Goal: Task Accomplishment & Management: Use online tool/utility

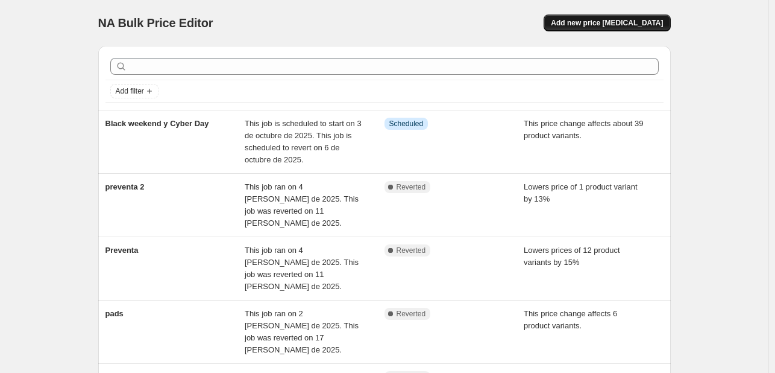
click at [629, 30] on button "Add new price [MEDICAL_DATA]" at bounding box center [607, 22] width 127 height 17
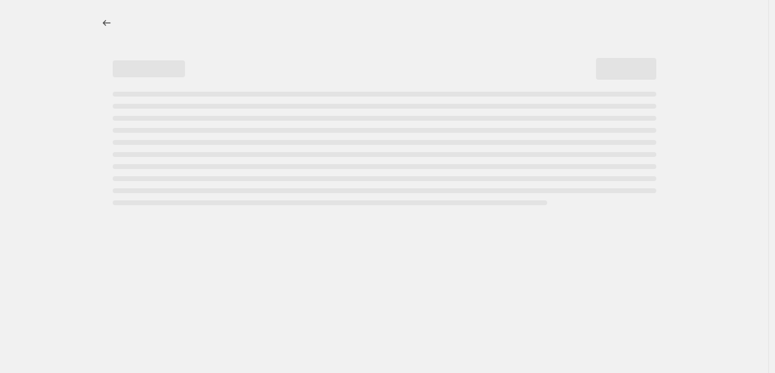
select select "percentage"
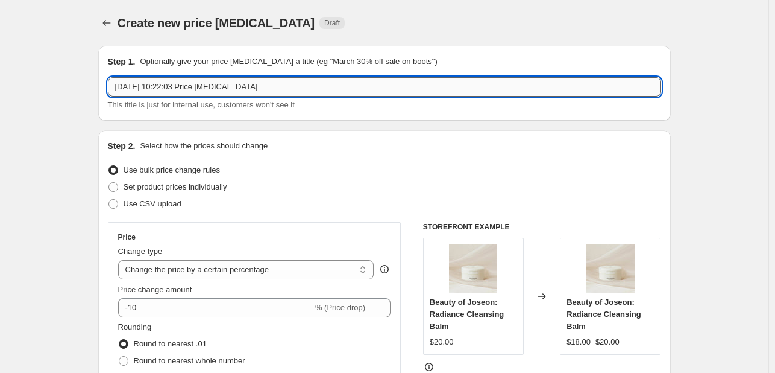
click at [272, 92] on input "[DATE] 10:22:03 Price [MEDICAL_DATA]" at bounding box center [384, 86] width 553 height 19
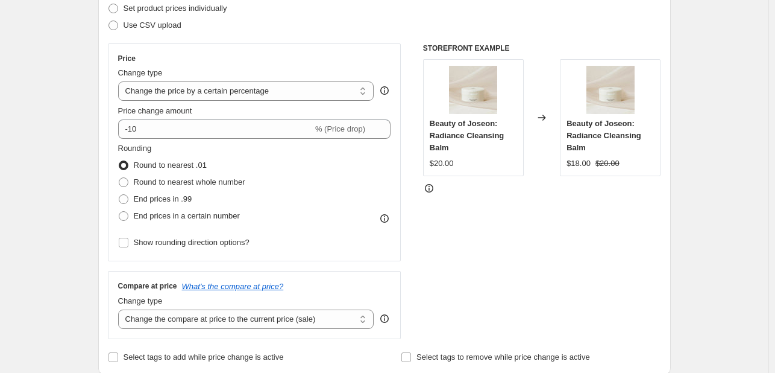
scroll to position [181, 0]
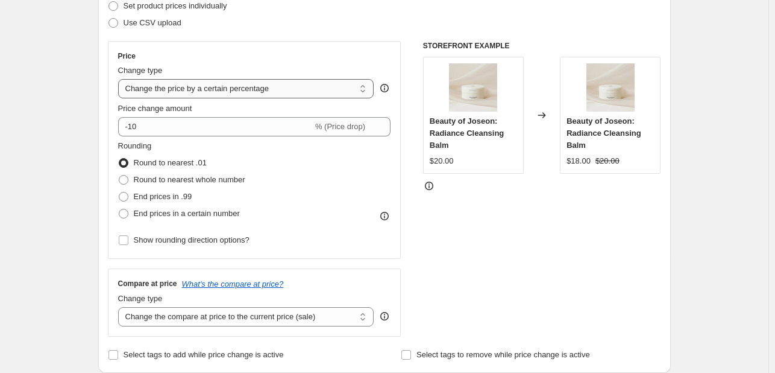
type input "Black weekend y [DATE][DATE]"
click at [247, 87] on select "Change the price to a certain amount Change the price by a certain amount Chang…" at bounding box center [246, 88] width 256 height 19
click at [248, 94] on select "Change the price to a certain amount Change the price by a certain amount Chang…" at bounding box center [246, 88] width 256 height 19
select select "margin"
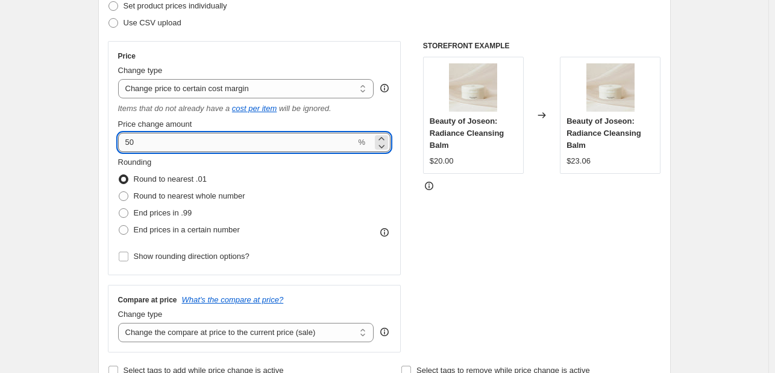
click at [185, 150] on input "50" at bounding box center [237, 142] width 238 height 19
click at [184, 150] on input "50" at bounding box center [237, 142] width 238 height 19
type input "40"
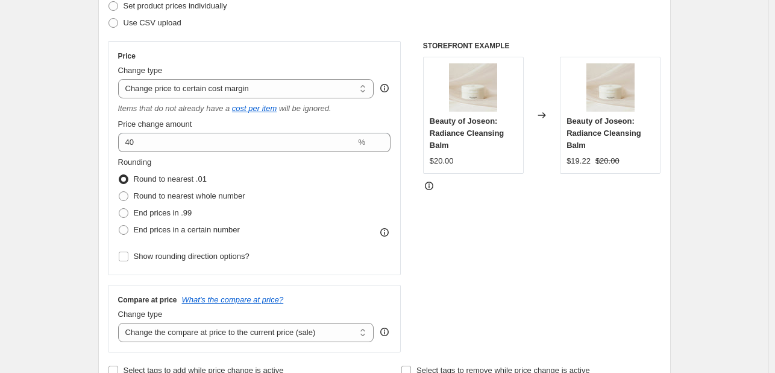
click at [178, 194] on span "Round to nearest whole number" at bounding box center [190, 195] width 112 height 9
click at [119, 192] on input "Round to nearest whole number" at bounding box center [119, 191] width 1 height 1
radio input "true"
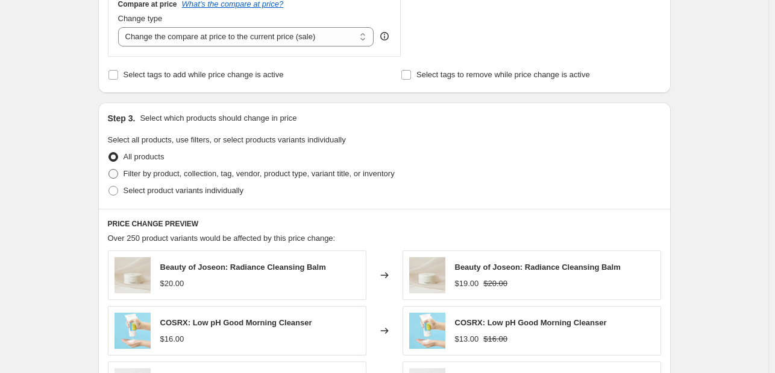
scroll to position [482, 0]
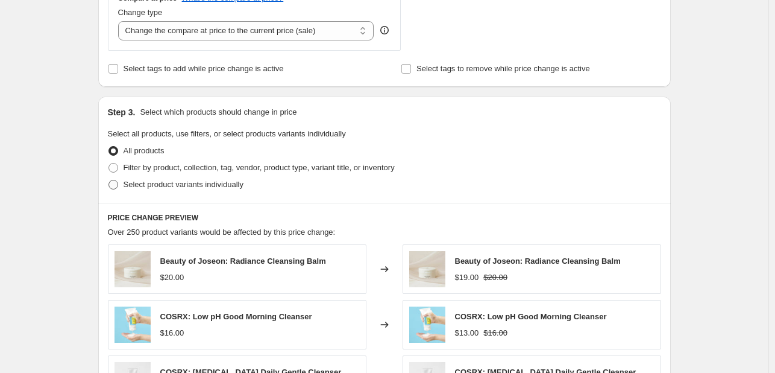
click at [171, 182] on span "Select product variants individually" at bounding box center [184, 184] width 120 height 9
click at [109, 180] on input "Select product variants individually" at bounding box center [109, 180] width 1 height 1
radio input "true"
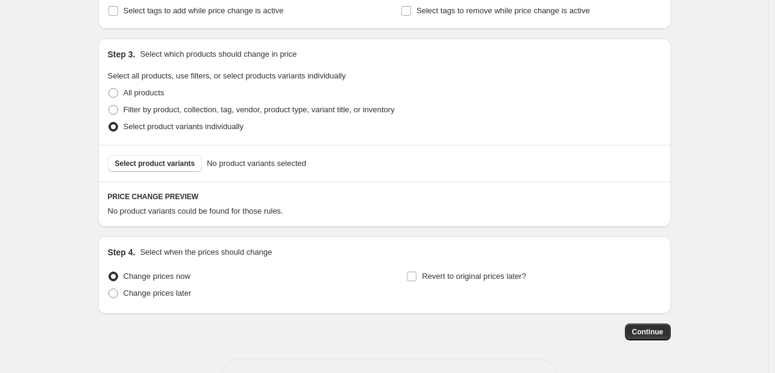
scroll to position [581, 0]
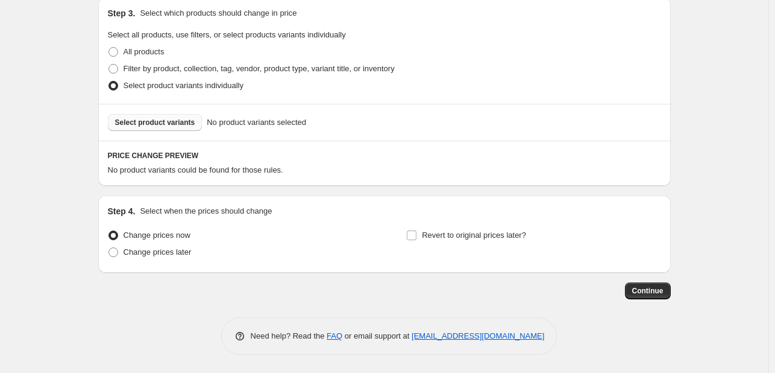
click at [169, 118] on span "Select product variants" at bounding box center [155, 123] width 80 height 10
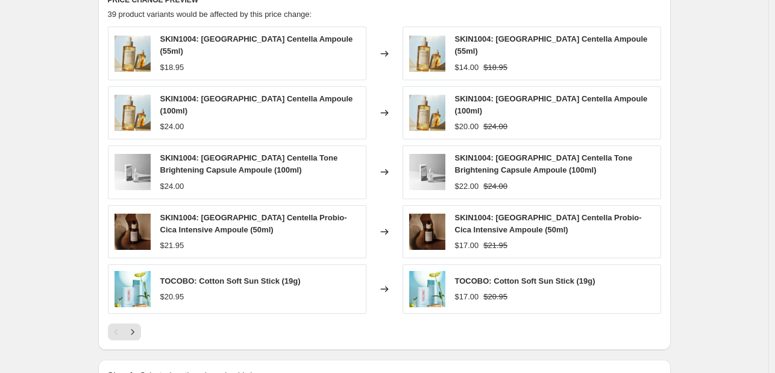
scroll to position [762, 0]
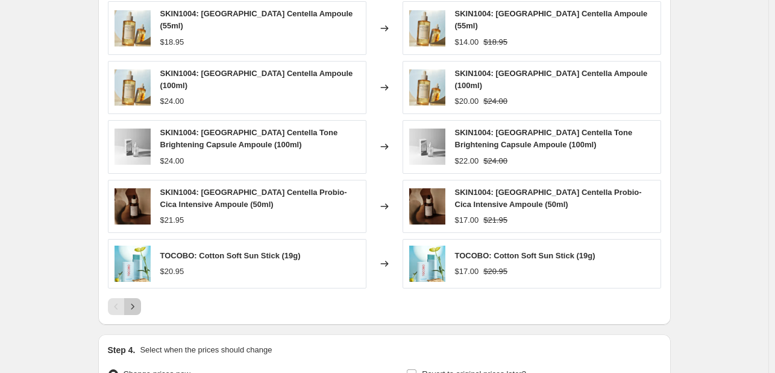
click at [141, 298] on button "Next" at bounding box center [132, 306] width 17 height 17
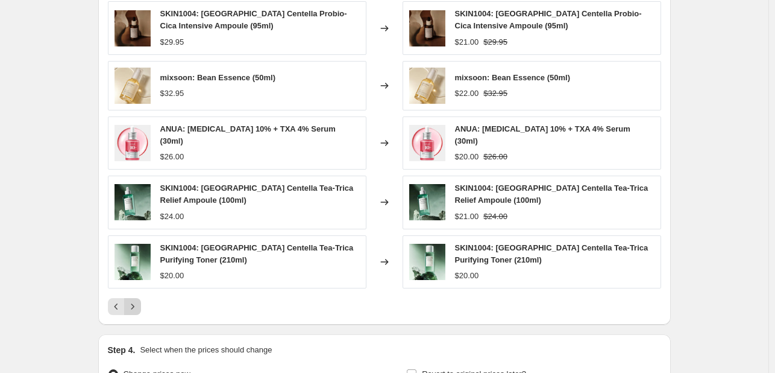
click at [135, 300] on icon "Next" at bounding box center [133, 306] width 12 height 12
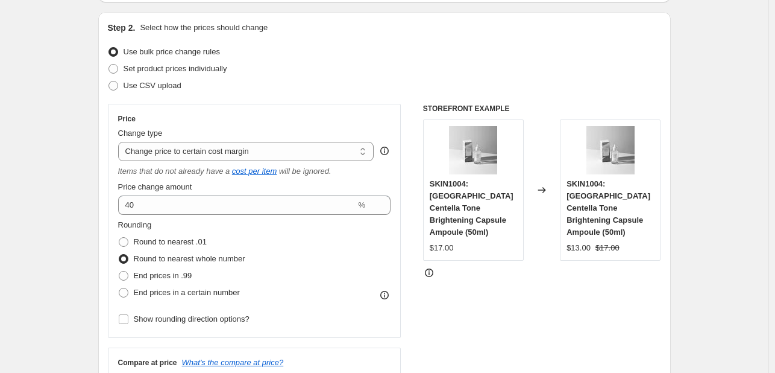
scroll to position [99, 0]
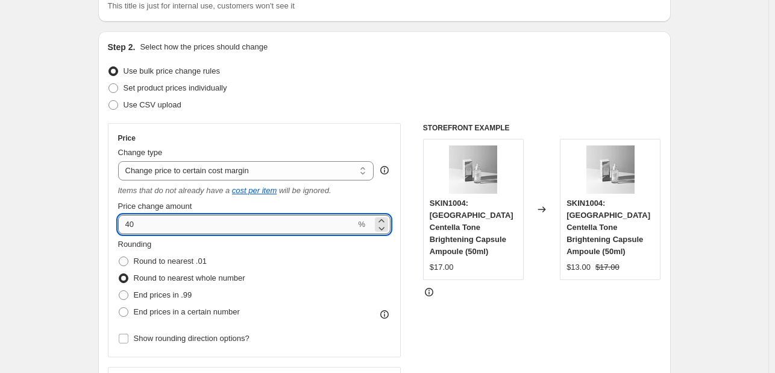
click at [179, 224] on input "40" at bounding box center [237, 224] width 238 height 19
type input "45"
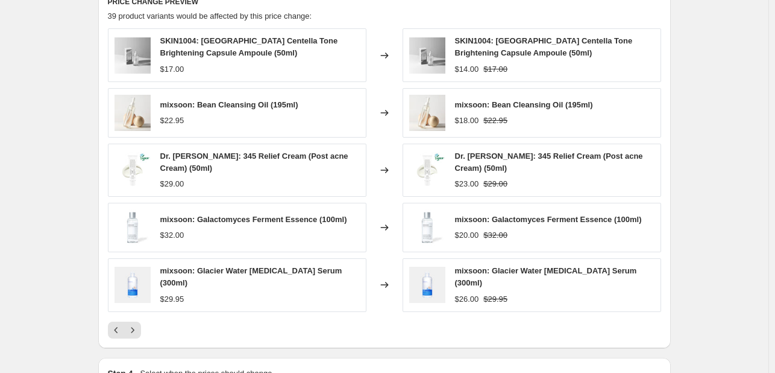
scroll to position [762, 0]
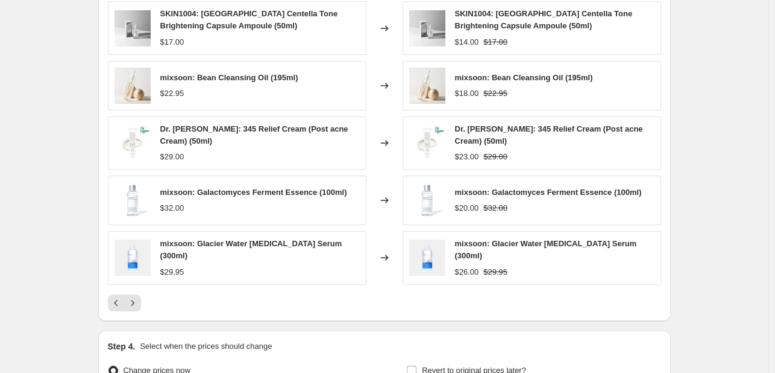
click at [134, 298] on icon "Next" at bounding box center [133, 303] width 12 height 12
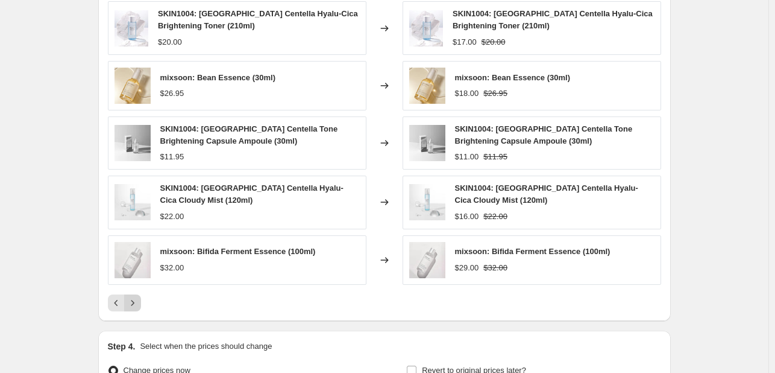
click at [134, 298] on icon "Next" at bounding box center [133, 303] width 12 height 12
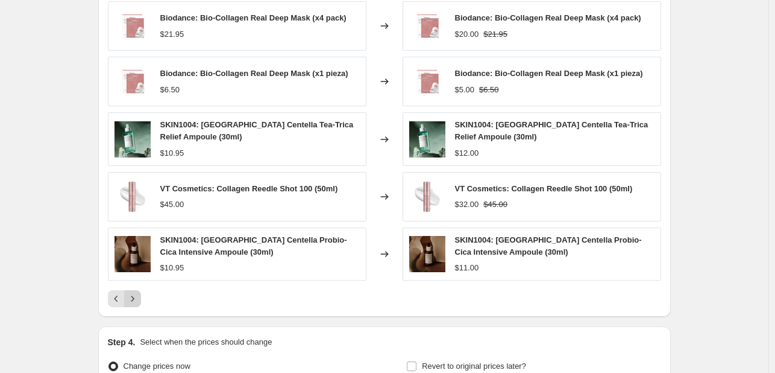
click at [139, 297] on icon "Next" at bounding box center [133, 298] width 12 height 12
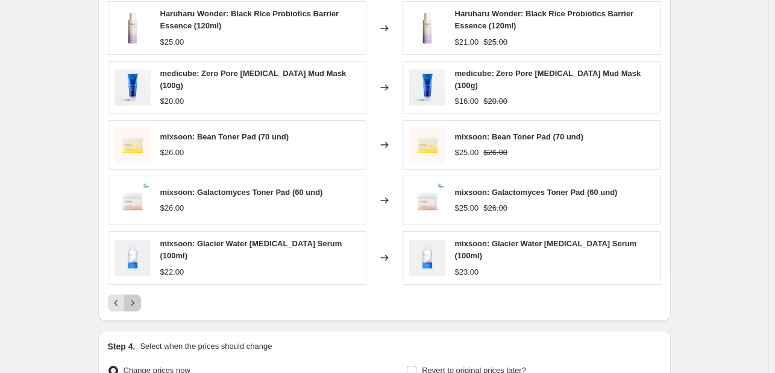
click at [134, 300] on icon "Next" at bounding box center [132, 302] width 3 height 5
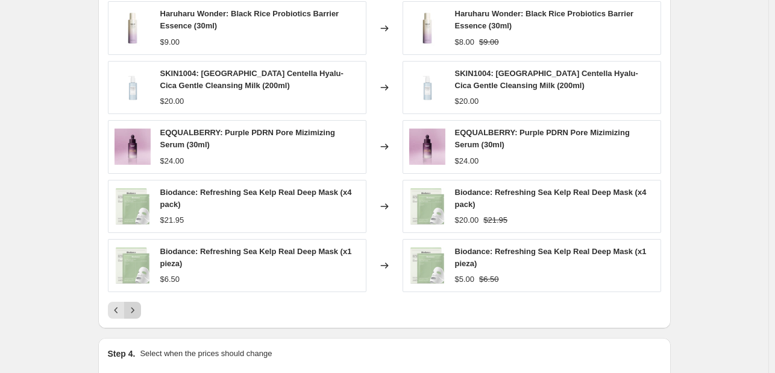
click at [137, 304] on icon "Next" at bounding box center [133, 310] width 12 height 12
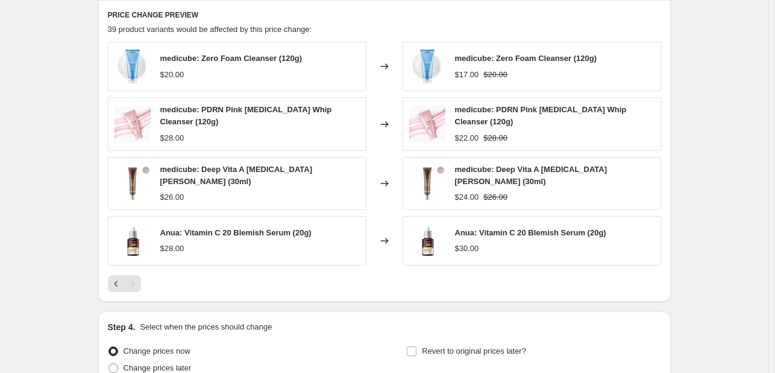
scroll to position [702, 0]
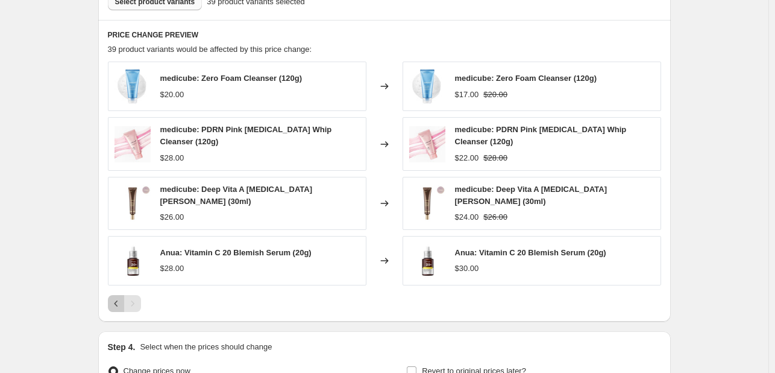
click at [122, 297] on icon "Previous" at bounding box center [116, 303] width 12 height 12
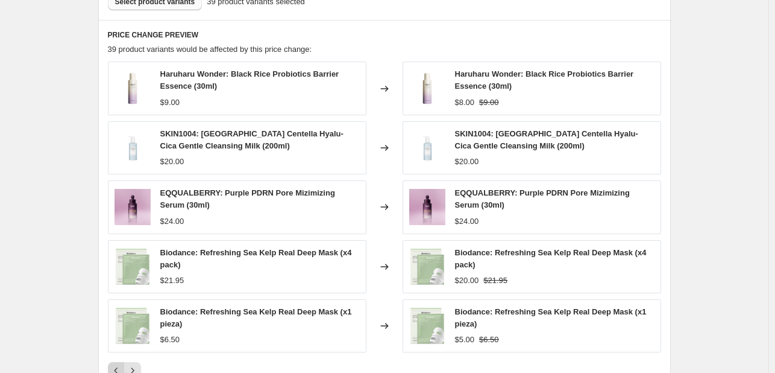
click at [122, 365] on icon "Previous" at bounding box center [116, 370] width 12 height 12
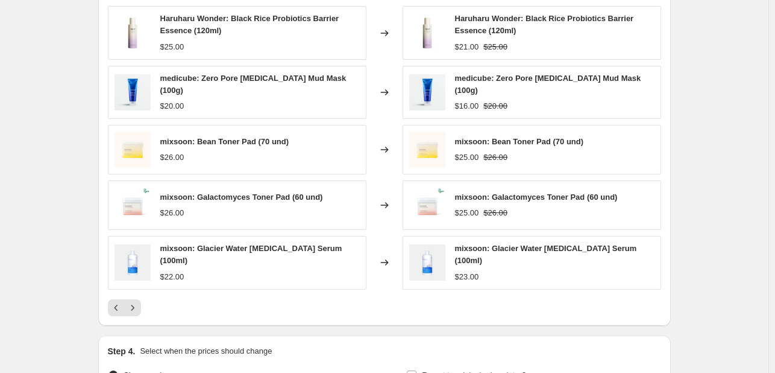
scroll to position [822, 0]
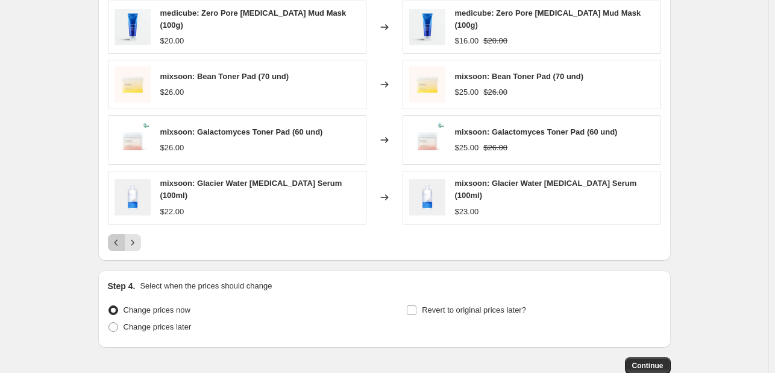
click at [118, 241] on icon "Previous" at bounding box center [116, 242] width 12 height 12
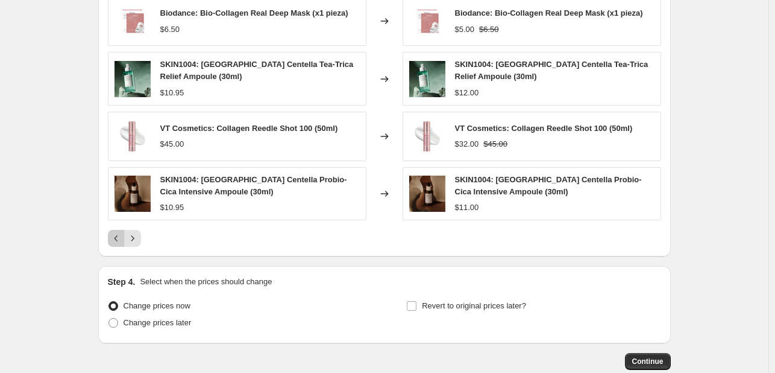
click at [118, 234] on icon "Previous" at bounding box center [116, 238] width 12 height 12
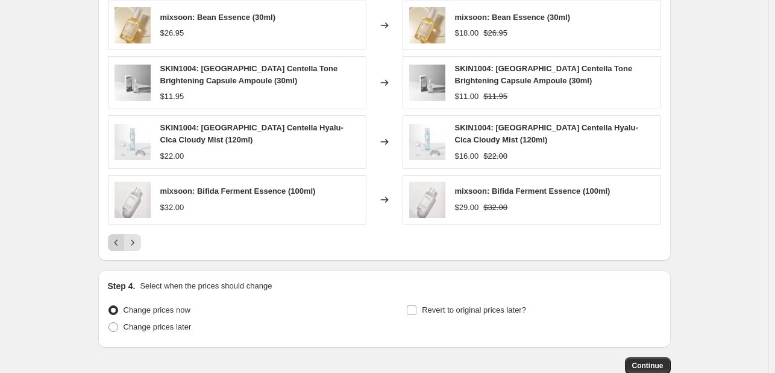
click at [118, 234] on button "Previous" at bounding box center [116, 242] width 17 height 17
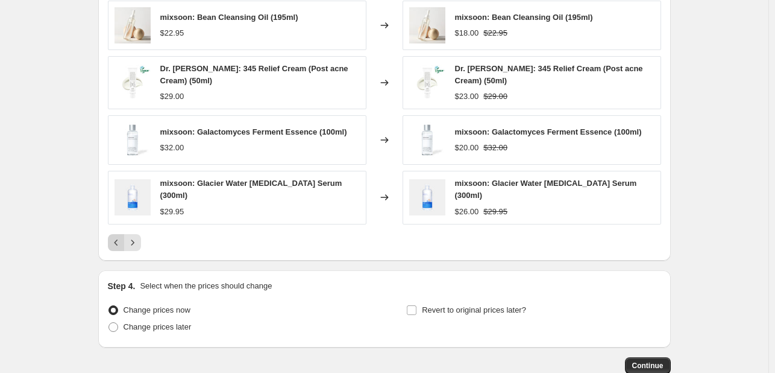
click at [118, 239] on icon "Previous" at bounding box center [116, 242] width 12 height 12
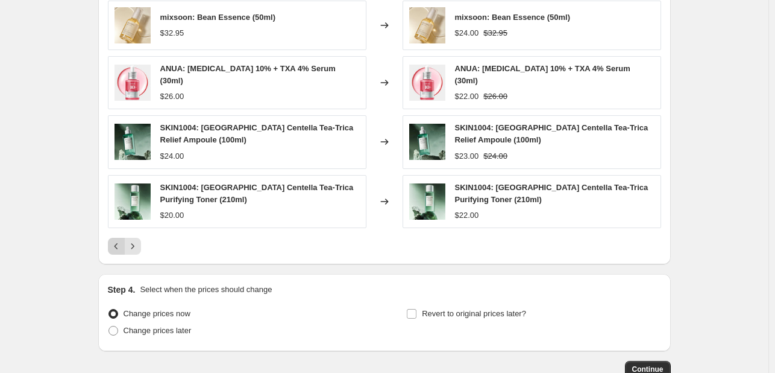
click at [118, 240] on icon "Previous" at bounding box center [116, 246] width 12 height 12
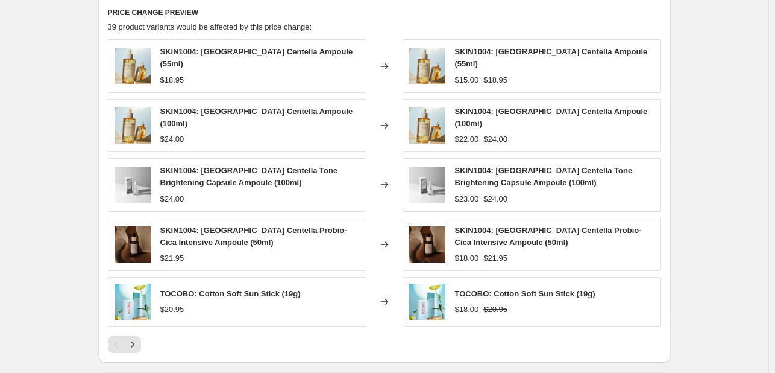
scroll to position [762, 0]
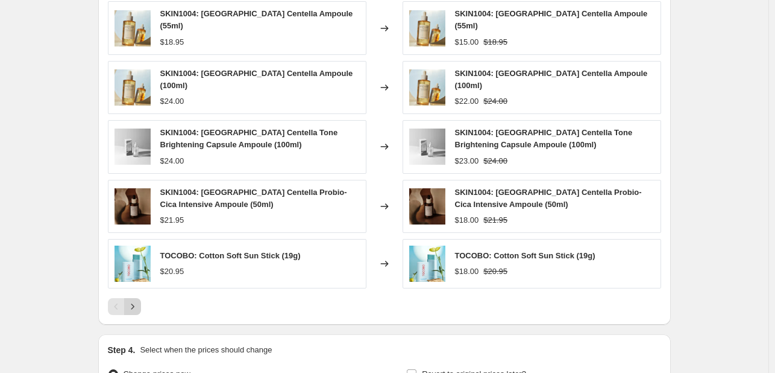
click at [138, 300] on icon "Next" at bounding box center [133, 306] width 12 height 12
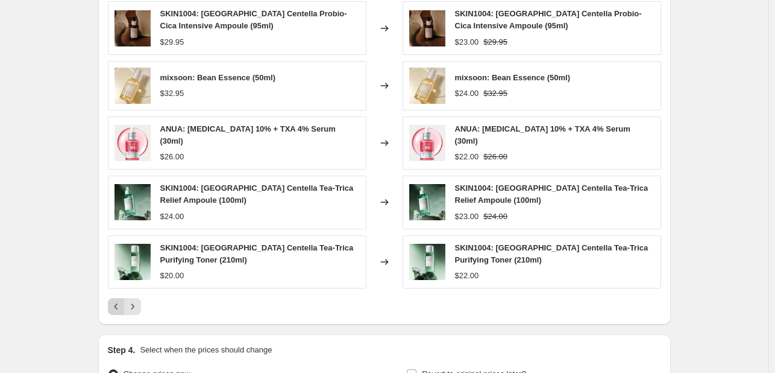
click at [119, 302] on icon "Previous" at bounding box center [116, 306] width 12 height 12
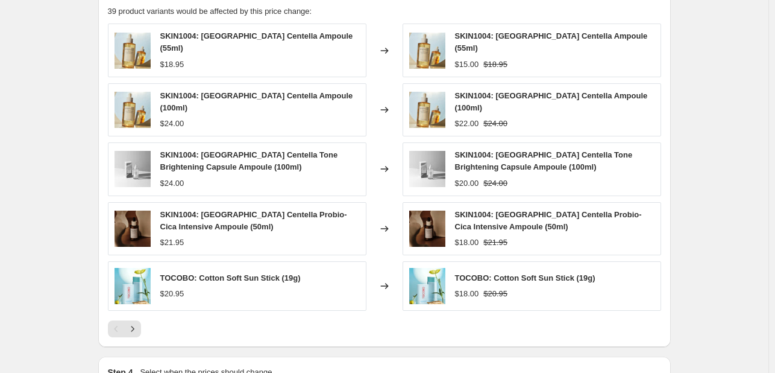
scroll to position [702, 0]
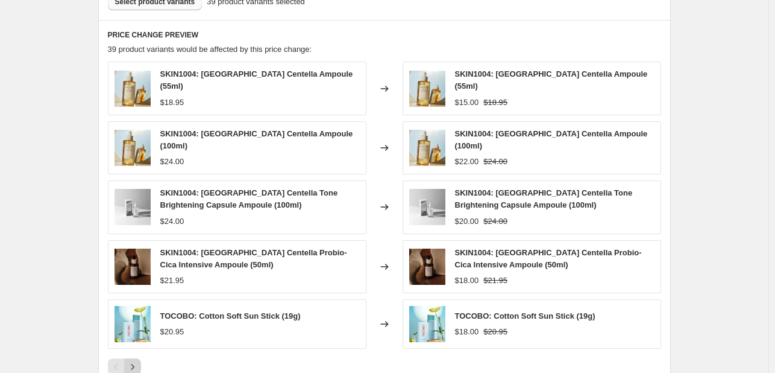
click at [133, 361] on icon "Next" at bounding box center [133, 367] width 12 height 12
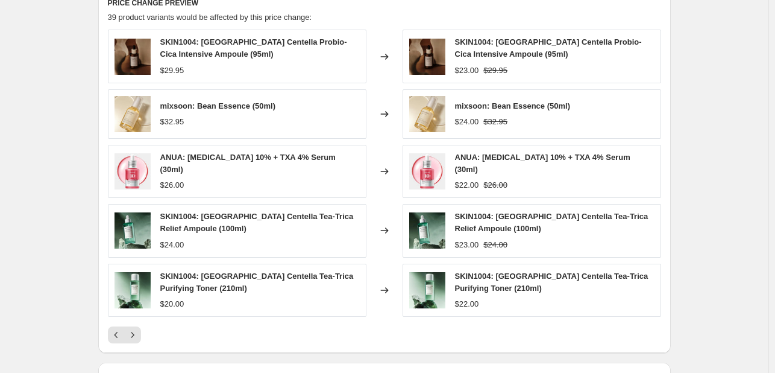
scroll to position [762, 0]
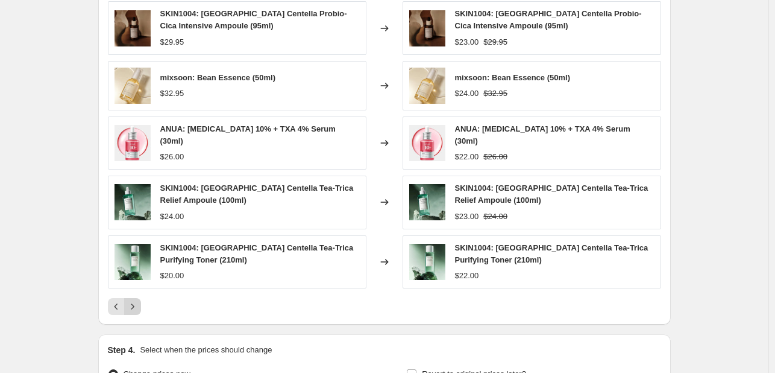
click at [133, 300] on icon "Next" at bounding box center [133, 306] width 12 height 12
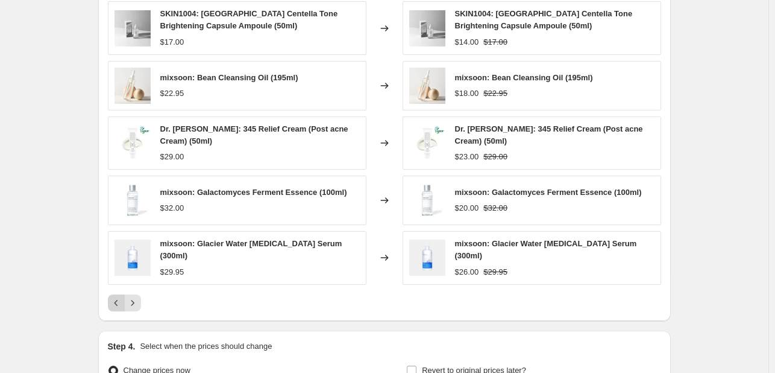
click at [118, 300] on icon "Previous" at bounding box center [116, 303] width 4 height 6
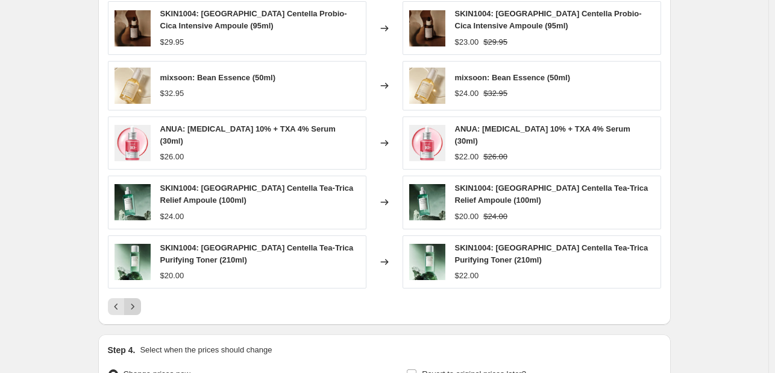
click at [131, 307] on icon "Next" at bounding box center [133, 306] width 12 height 12
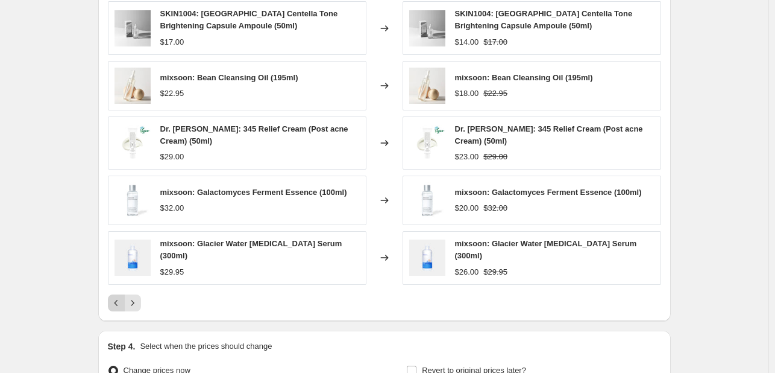
click at [121, 301] on icon "Previous" at bounding box center [116, 303] width 12 height 12
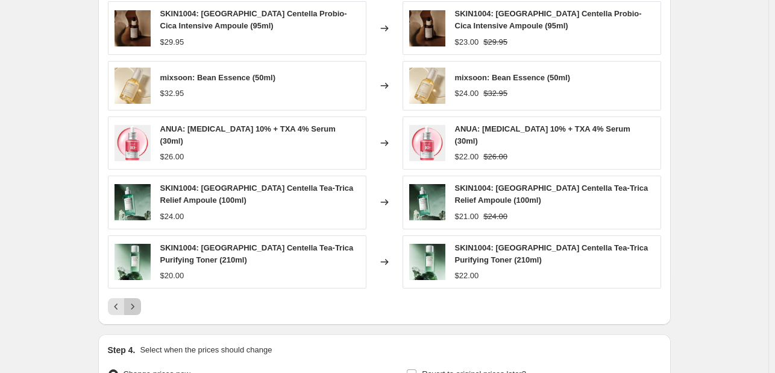
click at [133, 300] on icon "Next" at bounding box center [133, 306] width 12 height 12
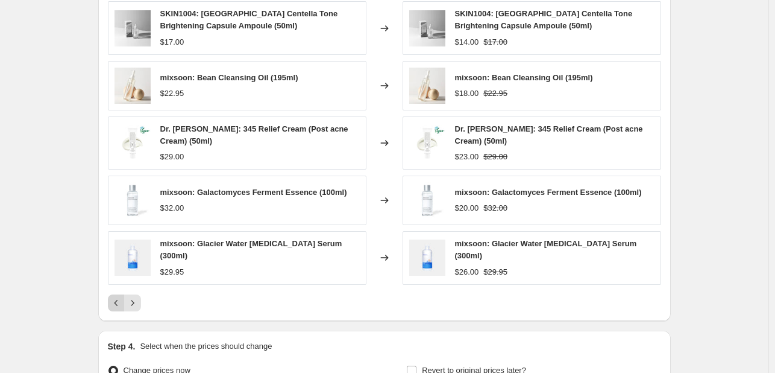
click at [121, 297] on icon "Previous" at bounding box center [116, 303] width 12 height 12
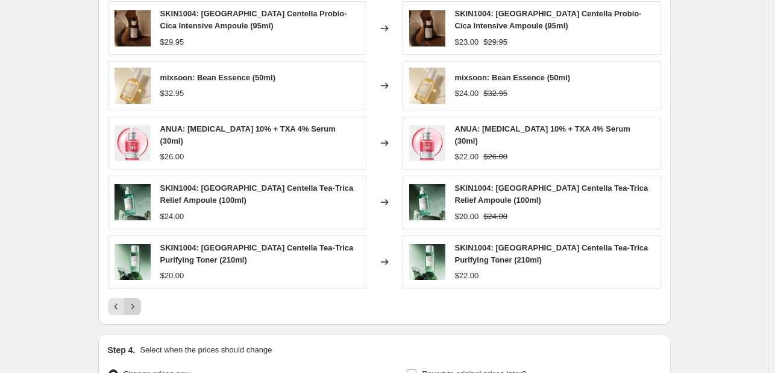
click at [136, 300] on icon "Next" at bounding box center [133, 306] width 12 height 12
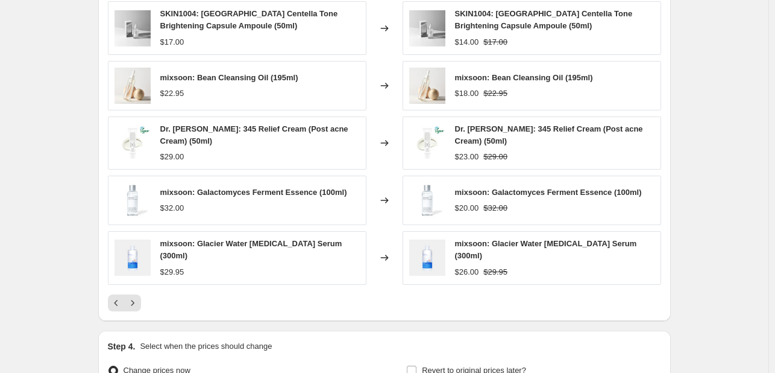
click at [121, 300] on icon "Previous" at bounding box center [116, 303] width 12 height 12
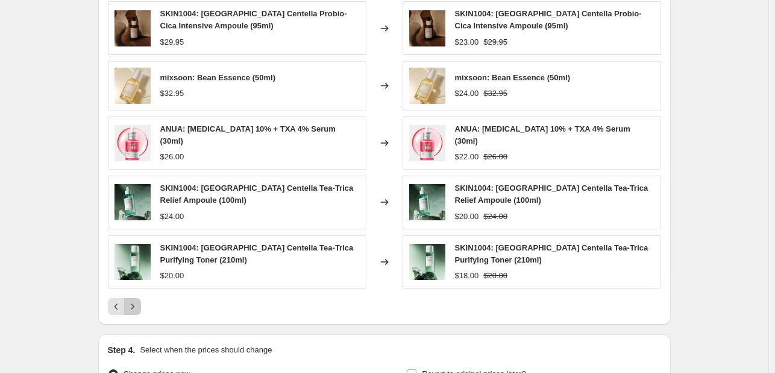
click at [136, 304] on icon "Next" at bounding box center [133, 306] width 12 height 12
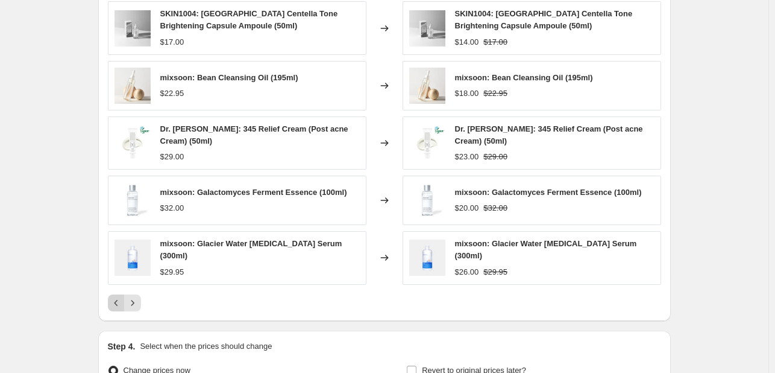
click at [125, 295] on button "Previous" at bounding box center [116, 302] width 17 height 17
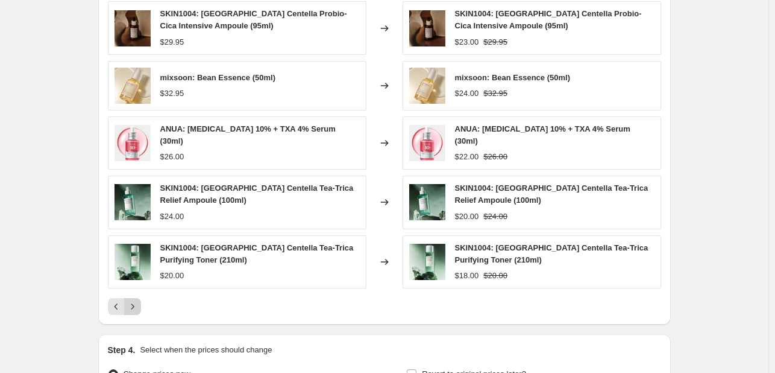
click at [141, 299] on button "Next" at bounding box center [132, 306] width 17 height 17
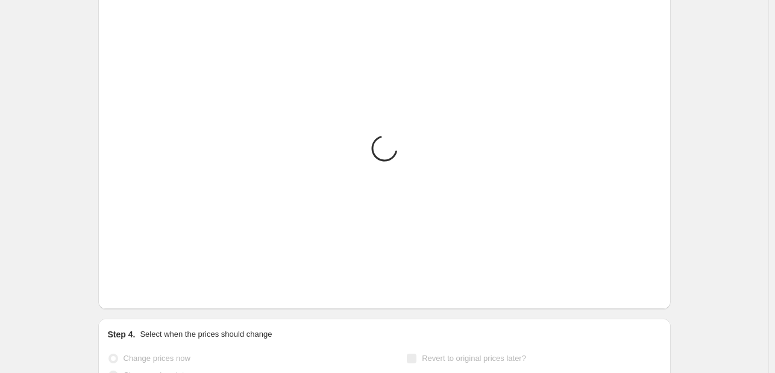
click at [123, 297] on button "Previous" at bounding box center [116, 290] width 17 height 17
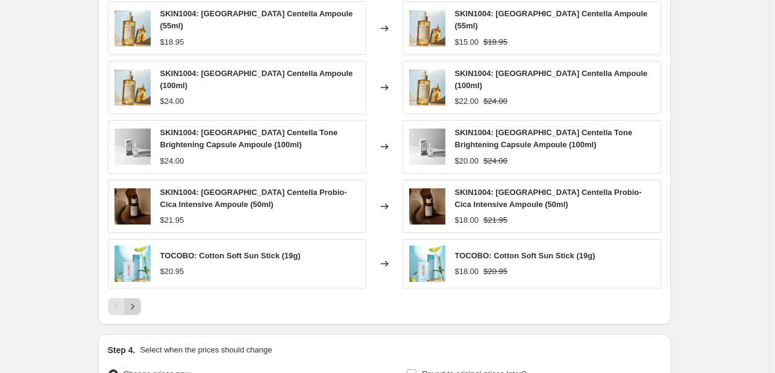
click at [136, 301] on icon "Next" at bounding box center [133, 306] width 12 height 12
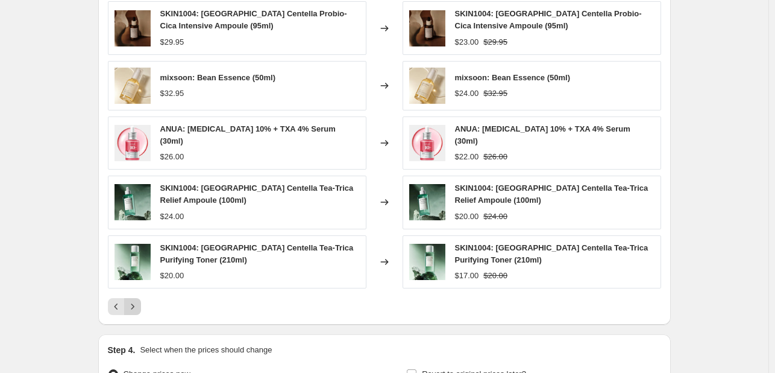
click at [137, 300] on icon "Next" at bounding box center [133, 306] width 12 height 12
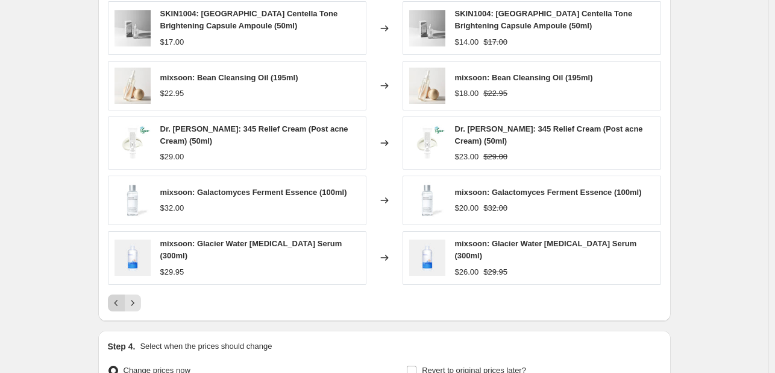
click at [116, 300] on icon "Previous" at bounding box center [116, 303] width 12 height 12
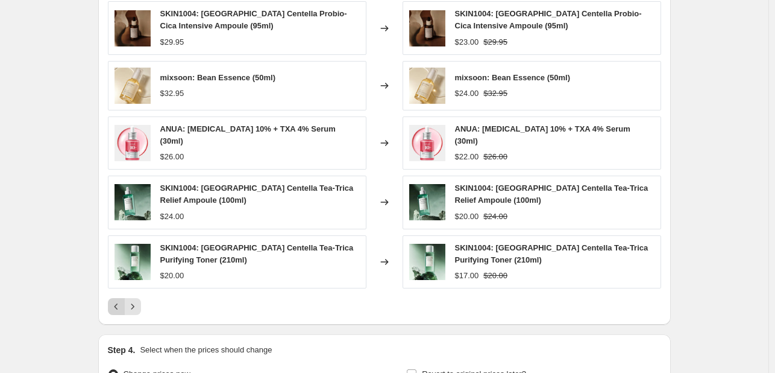
click at [121, 298] on button "Previous" at bounding box center [116, 306] width 17 height 17
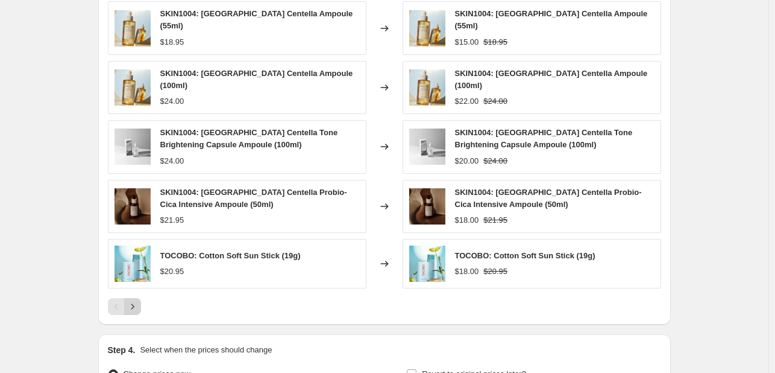
click at [130, 300] on icon "Next" at bounding box center [133, 306] width 12 height 12
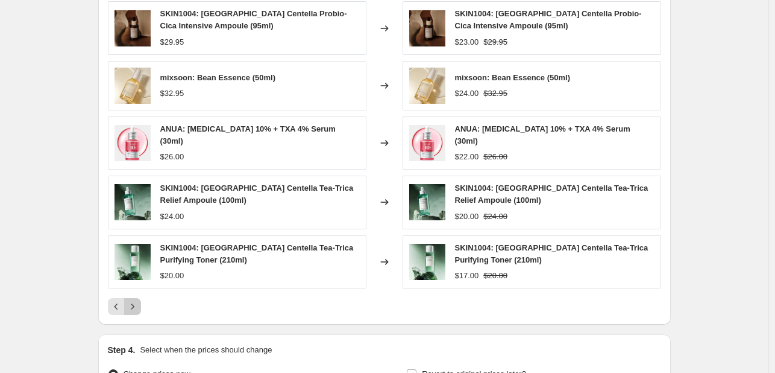
click at [131, 300] on icon "Next" at bounding box center [133, 306] width 12 height 12
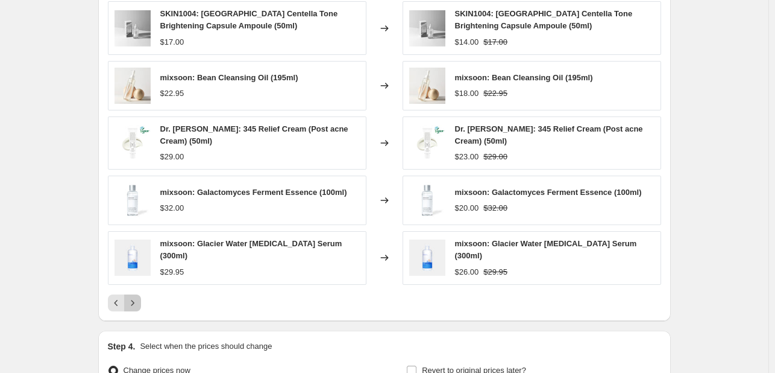
click at [139, 300] on icon "Next" at bounding box center [133, 303] width 12 height 12
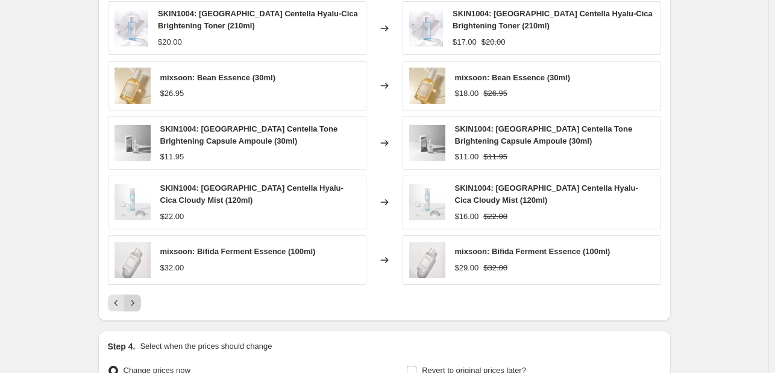
click at [139, 300] on icon "Next" at bounding box center [133, 303] width 12 height 12
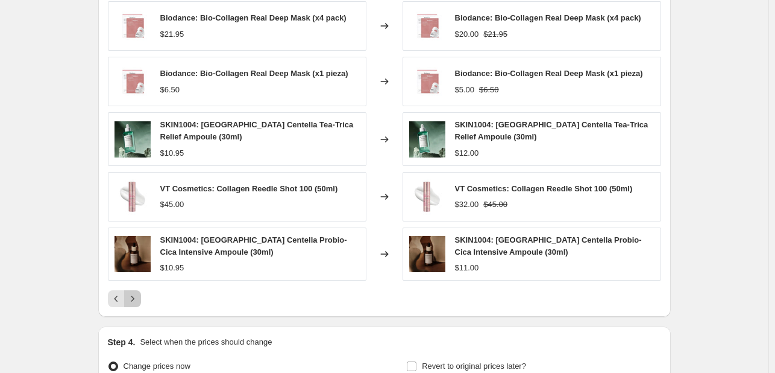
click at [141, 298] on button "Next" at bounding box center [132, 298] width 17 height 17
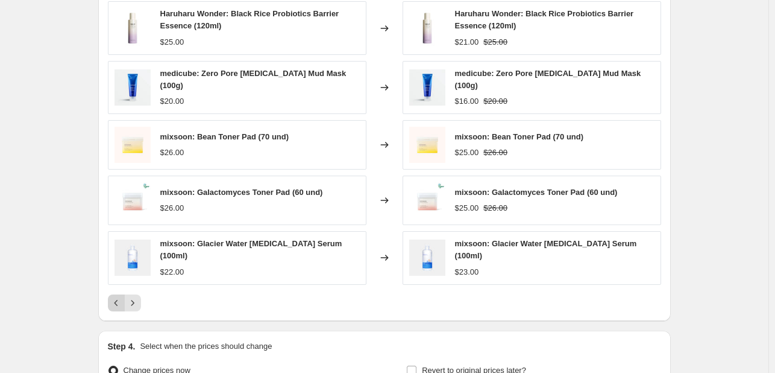
click at [121, 297] on icon "Previous" at bounding box center [116, 303] width 12 height 12
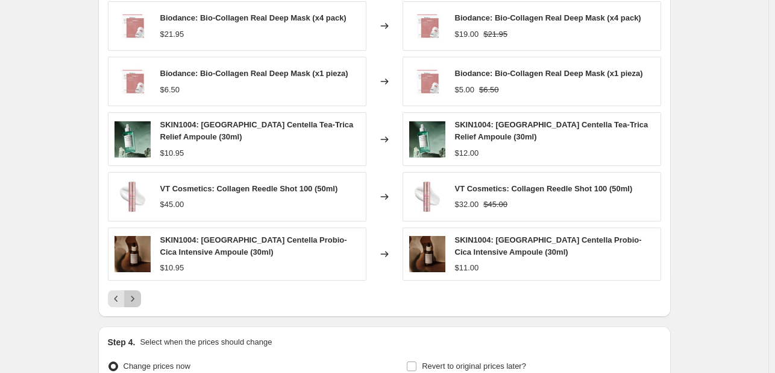
click at [131, 299] on icon "Next" at bounding box center [133, 298] width 12 height 12
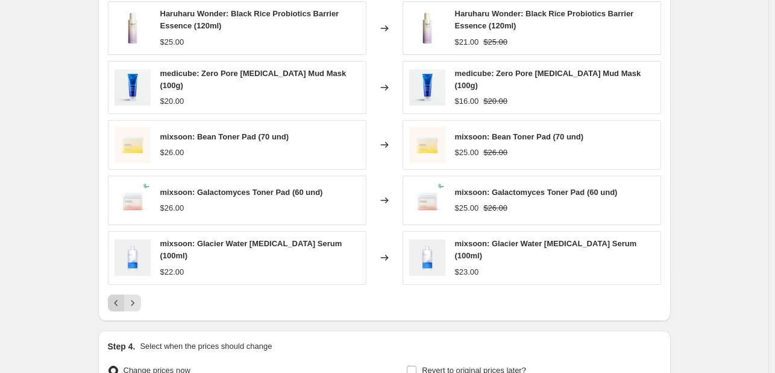
click at [116, 297] on icon "Previous" at bounding box center [116, 303] width 12 height 12
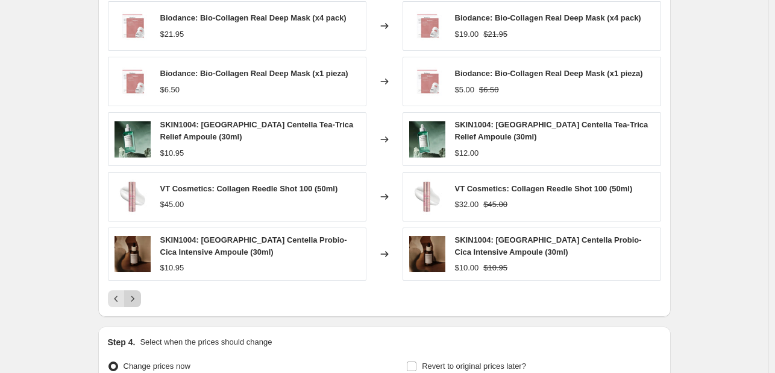
click at [139, 301] on icon "Next" at bounding box center [133, 298] width 12 height 12
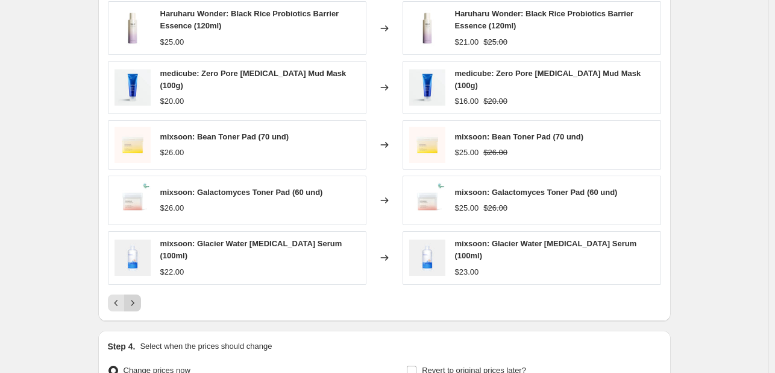
click at [137, 294] on button "Next" at bounding box center [132, 302] width 17 height 17
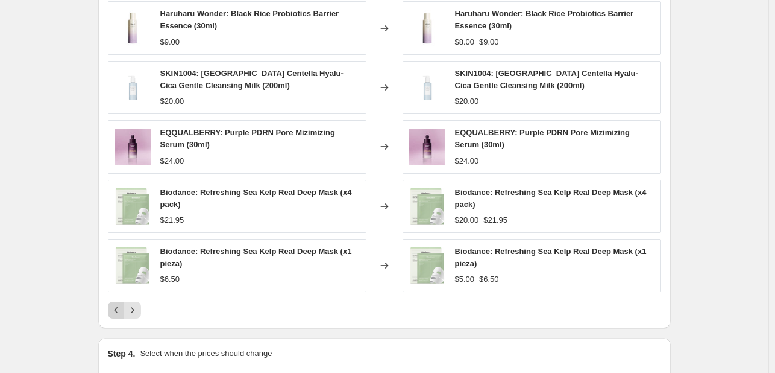
click at [116, 309] on icon "Previous" at bounding box center [116, 310] width 12 height 12
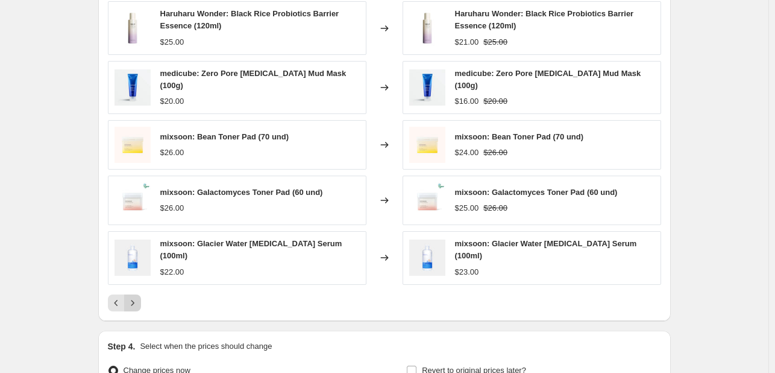
click at [139, 297] on icon "Next" at bounding box center [133, 303] width 12 height 12
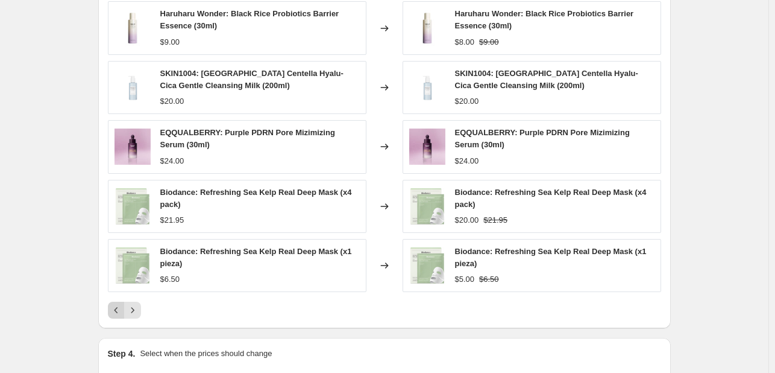
click at [118, 308] on icon "Previous" at bounding box center [116, 310] width 4 height 6
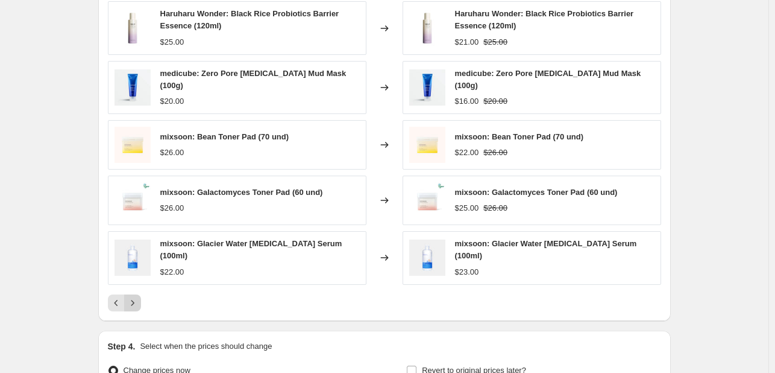
click at [136, 301] on icon "Next" at bounding box center [133, 303] width 12 height 12
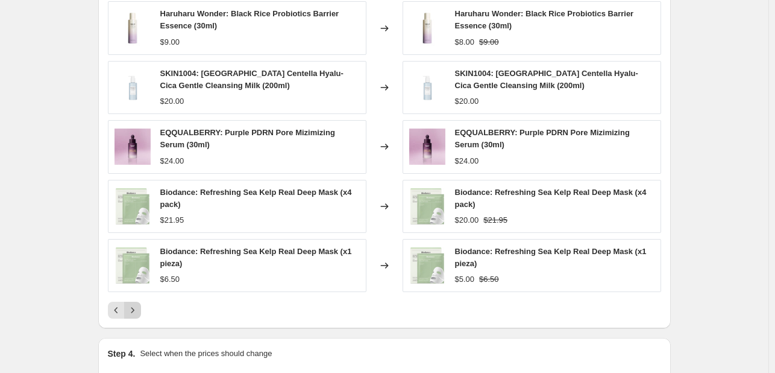
click at [130, 309] on icon "Next" at bounding box center [133, 310] width 12 height 12
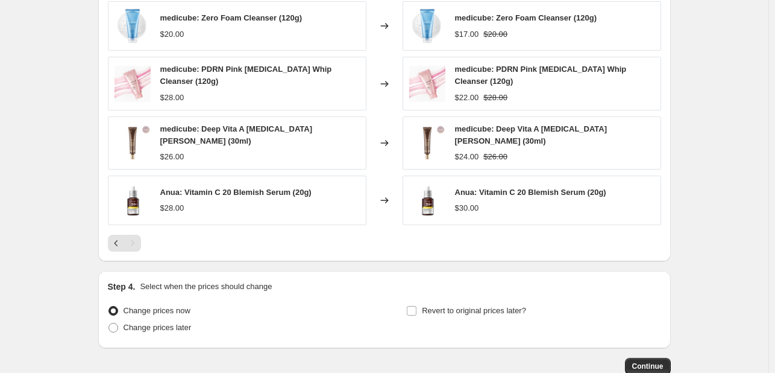
drag, startPoint x: 115, startPoint y: 300, endPoint x: 112, endPoint y: 306, distance: 6.2
click at [114, 305] on span at bounding box center [113, 310] width 11 height 11
click at [109, 306] on input "Change prices now" at bounding box center [109, 306] width 1 height 1
click at [125, 235] on button "Previous" at bounding box center [116, 243] width 17 height 17
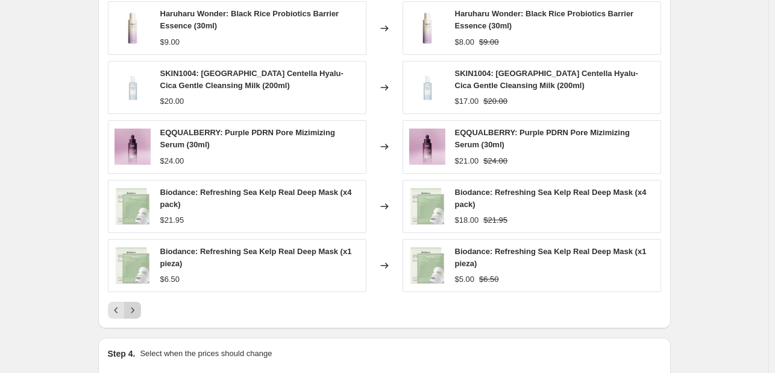
click at [139, 304] on icon "Next" at bounding box center [133, 310] width 12 height 12
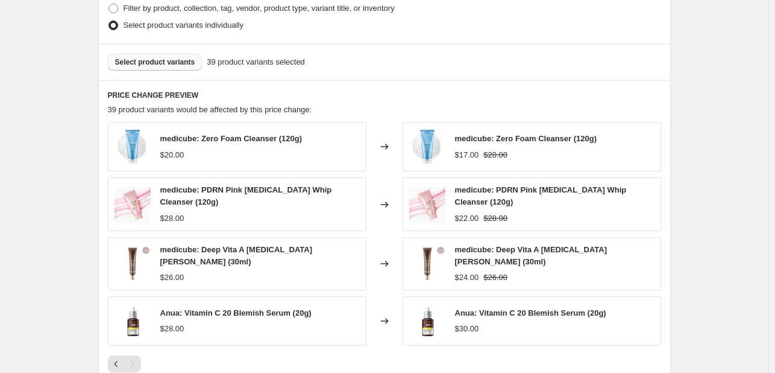
scroll to position [702, 0]
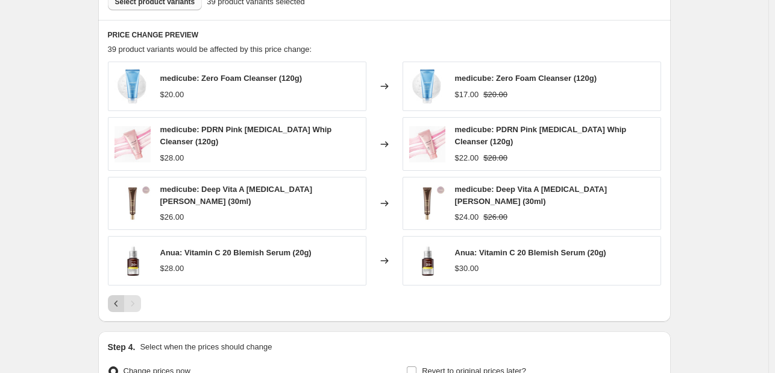
click at [118, 300] on icon "Previous" at bounding box center [116, 303] width 4 height 6
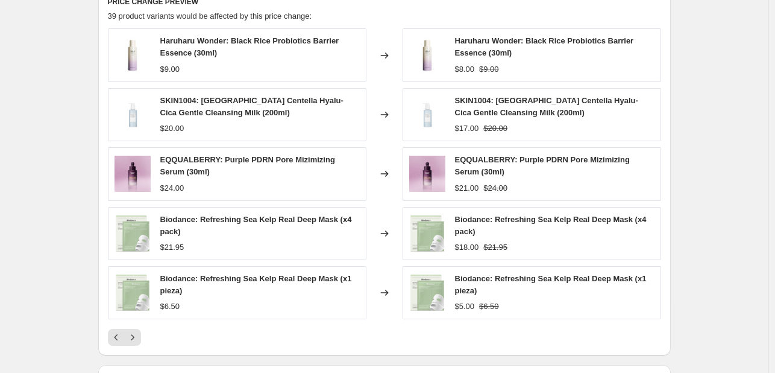
scroll to position [883, 0]
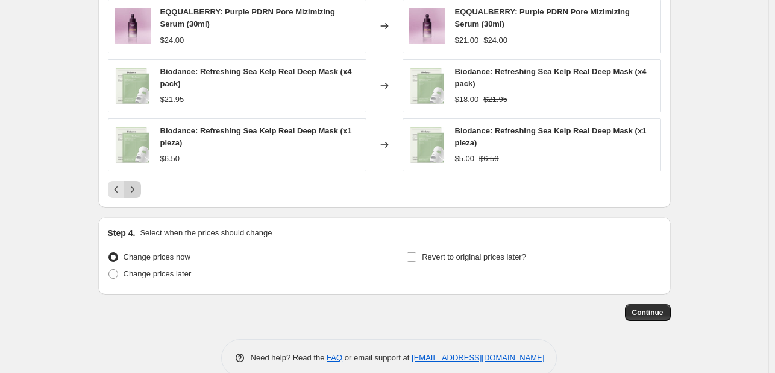
click at [137, 186] on icon "Next" at bounding box center [133, 189] width 12 height 12
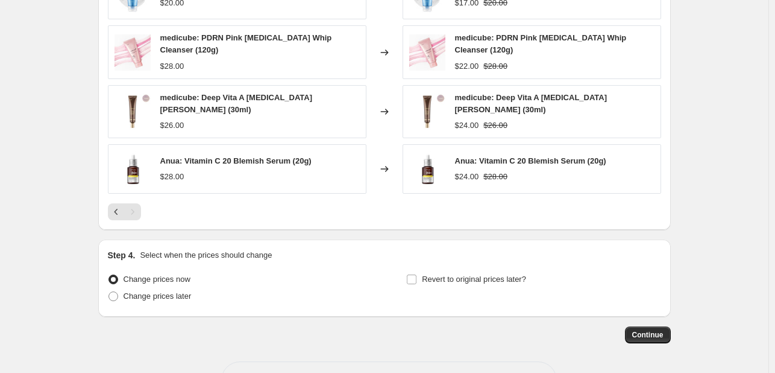
scroll to position [772, 0]
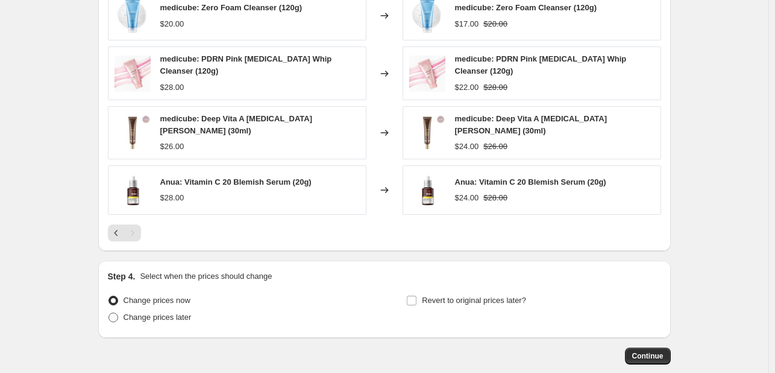
click at [125, 318] on label "Change prices later" at bounding box center [150, 317] width 84 height 17
click at [109, 313] on input "Change prices later" at bounding box center [109, 312] width 1 height 1
radio input "true"
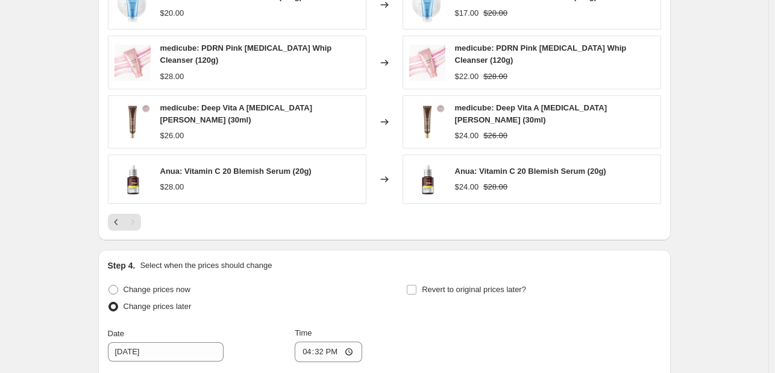
scroll to position [953, 0]
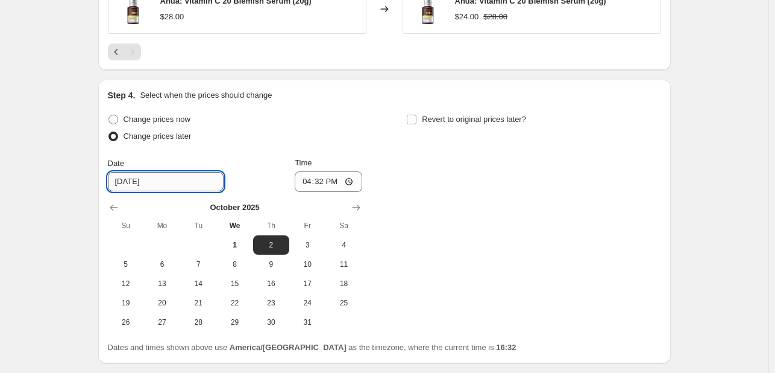
click at [166, 172] on input "[DATE]" at bounding box center [166, 181] width 116 height 19
click at [202, 181] on input "[DATE]" at bounding box center [166, 181] width 116 height 19
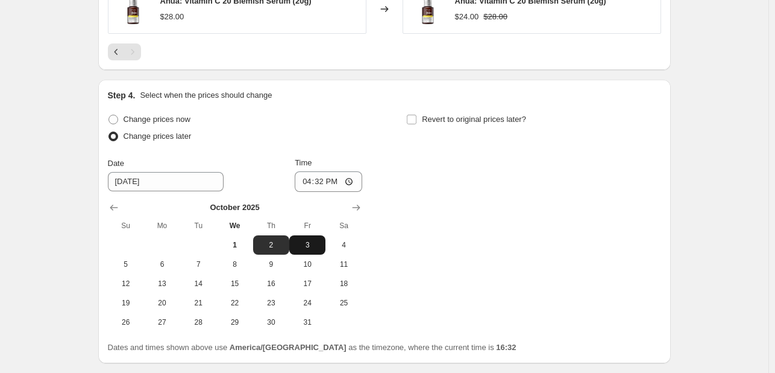
click at [309, 240] on span "3" at bounding box center [307, 245] width 27 height 10
type input "[DATE]"
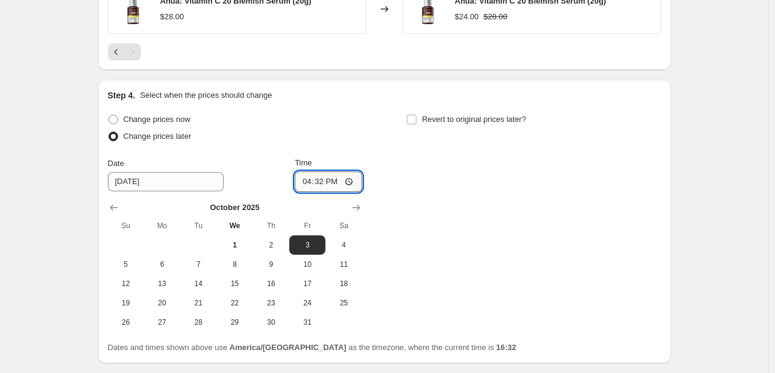
click at [336, 177] on input "16:32" at bounding box center [329, 181] width 68 height 20
click at [359, 175] on input "16:32" at bounding box center [329, 181] width 68 height 20
click at [348, 177] on input "16:32" at bounding box center [329, 181] width 68 height 20
type input "00:00"
click at [482, 212] on div "Change prices now Change prices later Date [DATE] Time 00:00 [DATE] Su Mo Tu We…" at bounding box center [384, 221] width 553 height 221
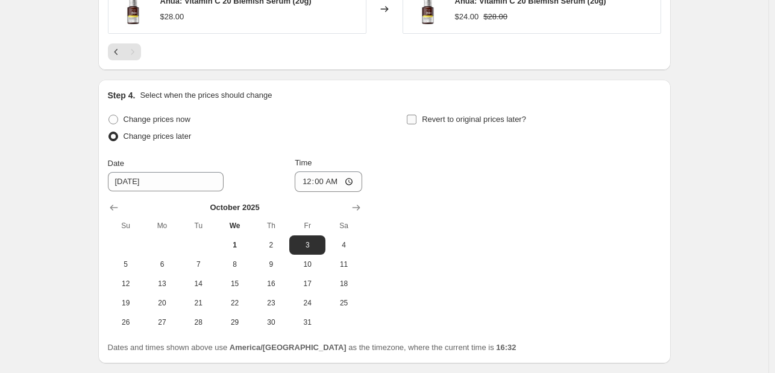
click at [449, 116] on span "Revert to original prices later?" at bounding box center [474, 119] width 104 height 9
click at [417, 116] on input "Revert to original prices later?" at bounding box center [412, 120] width 10 height 10
checkbox input "true"
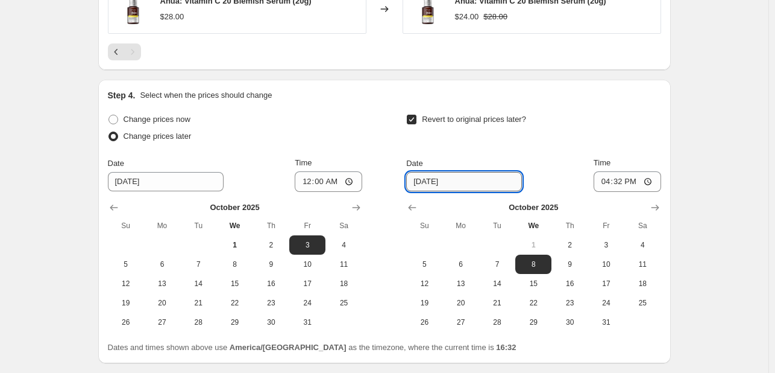
click at [496, 177] on input "[DATE]" at bounding box center [464, 181] width 116 height 19
click at [471, 259] on span "6" at bounding box center [461, 264] width 27 height 10
type input "[DATE]"
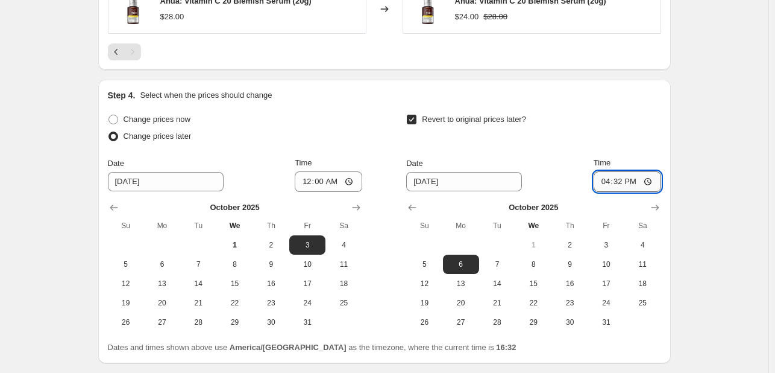
click at [620, 186] on input "16:32" at bounding box center [628, 181] width 68 height 20
click at [638, 180] on input "16:32" at bounding box center [628, 181] width 68 height 20
click at [653, 176] on input "16:32" at bounding box center [628, 181] width 68 height 20
type input "23:59"
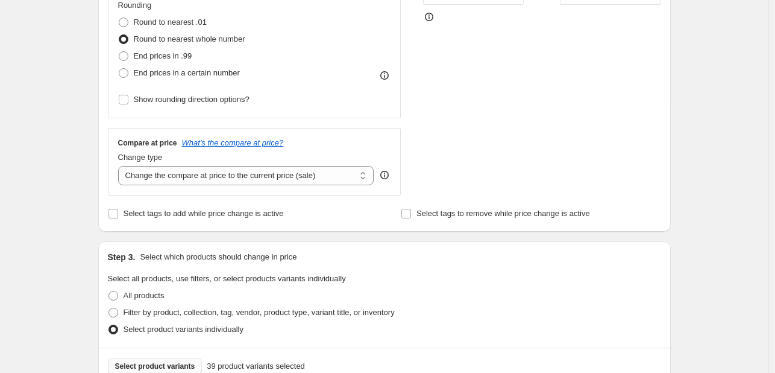
scroll to position [350, 0]
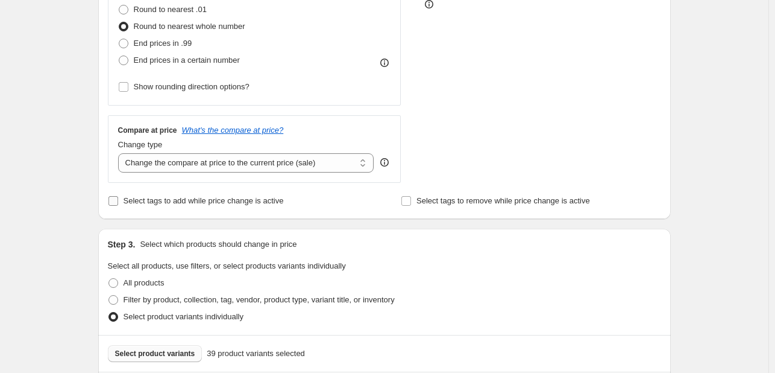
click at [206, 194] on label "Select tags to add while price change is active" at bounding box center [196, 200] width 176 height 17
click at [118, 196] on input "Select tags to add while price change is active" at bounding box center [114, 201] width 10 height 10
checkbox input "true"
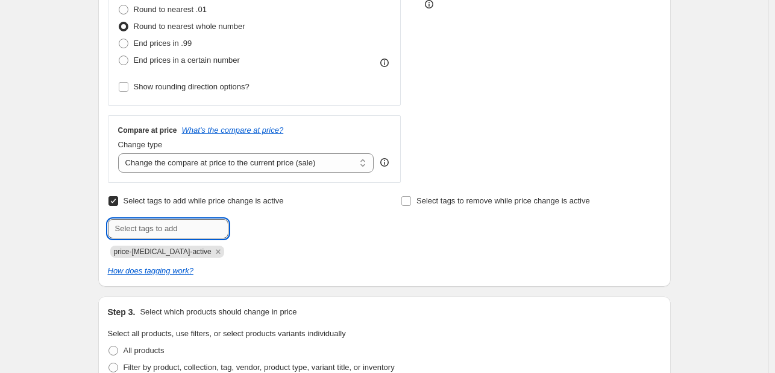
click at [178, 236] on input "text" at bounding box center [168, 228] width 121 height 19
type input "black"
click at [264, 218] on div "Select tags to add while price change is active Submit black Add black price-[M…" at bounding box center [238, 224] width 260 height 65
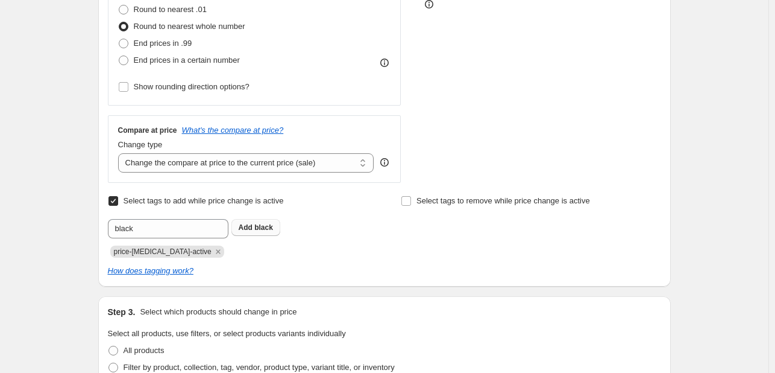
click at [253, 225] on b "Add" at bounding box center [246, 227] width 14 height 8
click at [213, 249] on icon "Remove price-change-job-active" at bounding box center [218, 251] width 11 height 11
click at [465, 203] on span "Select tags to remove while price change is active" at bounding box center [504, 200] width 174 height 9
click at [411, 203] on input "Select tags to remove while price change is active" at bounding box center [407, 201] width 10 height 10
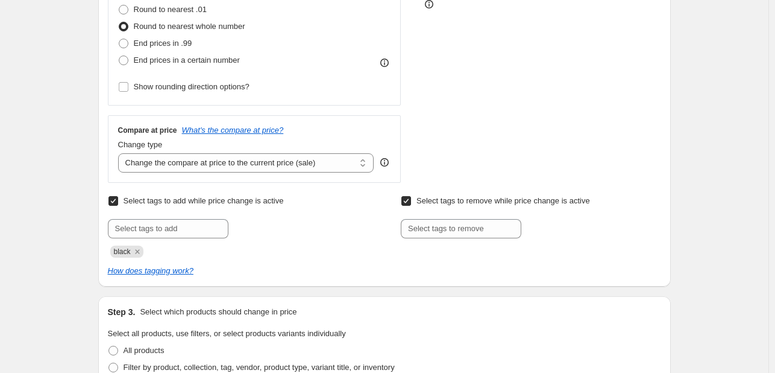
click at [443, 206] on span "Select tags to remove while price change is active" at bounding box center [504, 201] width 174 height 12
click at [411, 206] on input "Select tags to remove while price change is active" at bounding box center [407, 201] width 10 height 10
checkbox input "false"
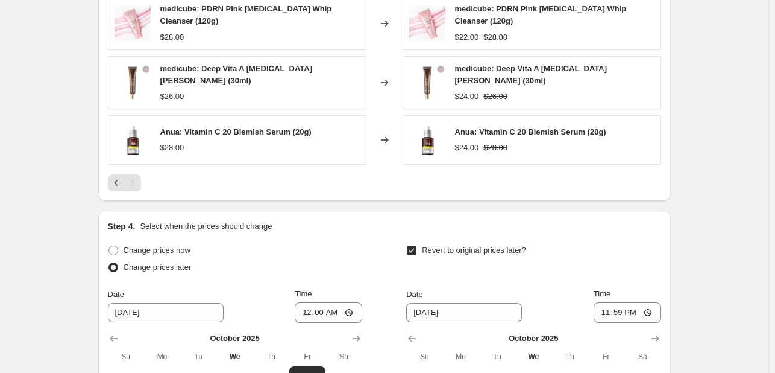
scroll to position [1107, 0]
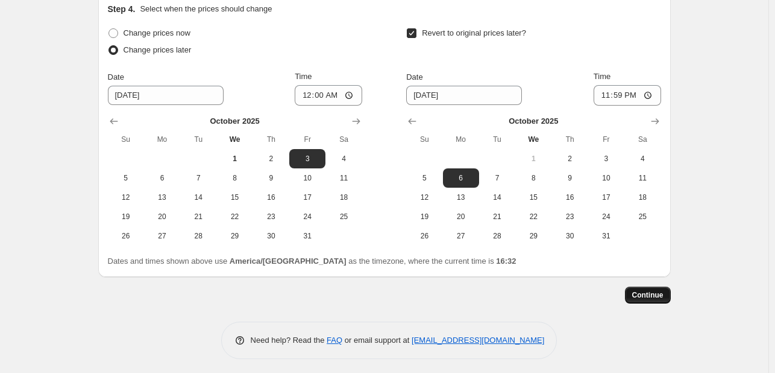
click at [654, 292] on span "Continue" at bounding box center [647, 295] width 31 height 10
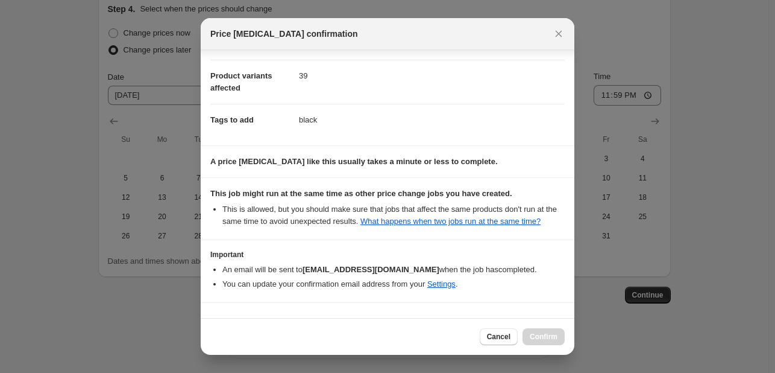
scroll to position [163, 0]
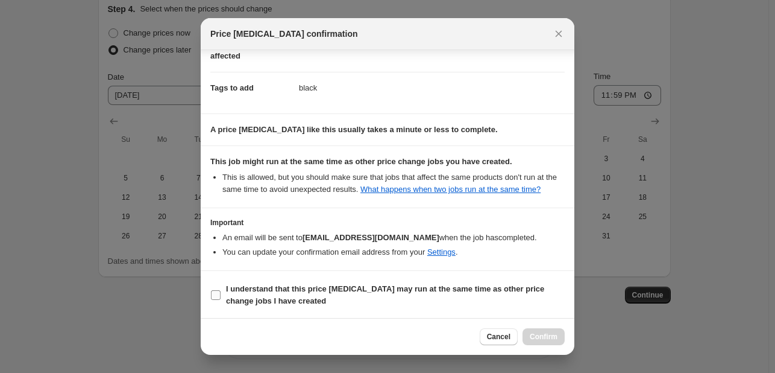
click at [312, 295] on span "I understand that this price [MEDICAL_DATA] may run at the same time as other p…" at bounding box center [395, 295] width 339 height 24
click at [221, 295] on input "I understand that this price [MEDICAL_DATA] may run at the same time as other p…" at bounding box center [216, 295] width 10 height 10
checkbox input "true"
click at [543, 341] on button "Confirm" at bounding box center [544, 336] width 42 height 17
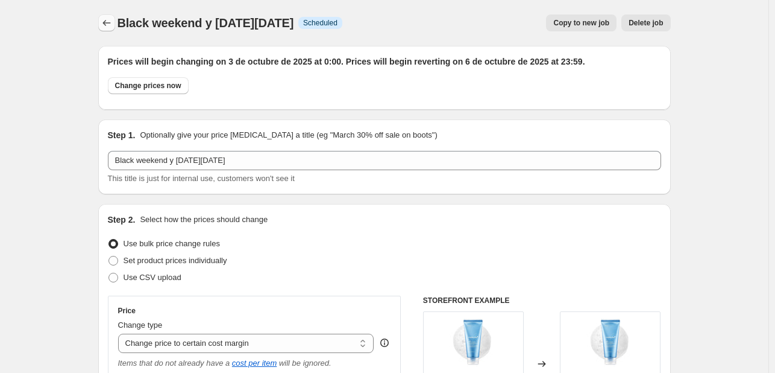
click at [107, 30] on button "Price change jobs" at bounding box center [106, 22] width 17 height 17
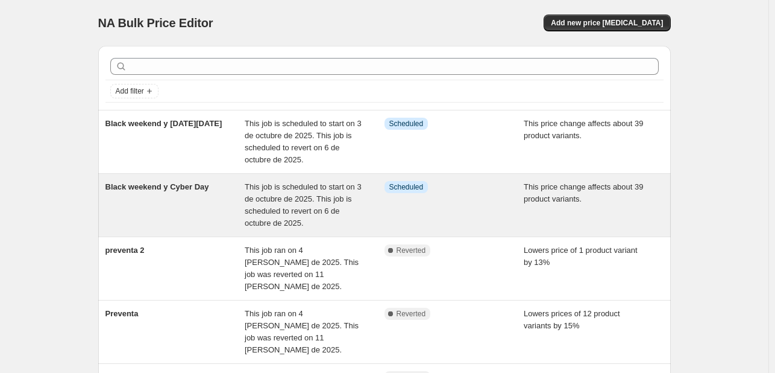
click at [266, 203] on span "This job is scheduled to start on 3 de octubre de 2025. This job is scheduled t…" at bounding box center [303, 204] width 117 height 45
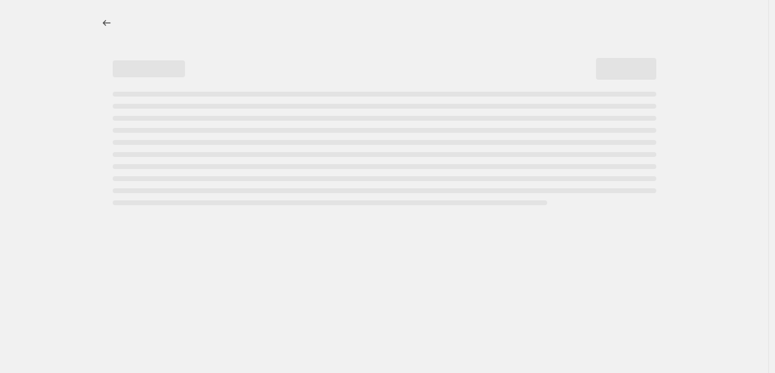
select select "margin"
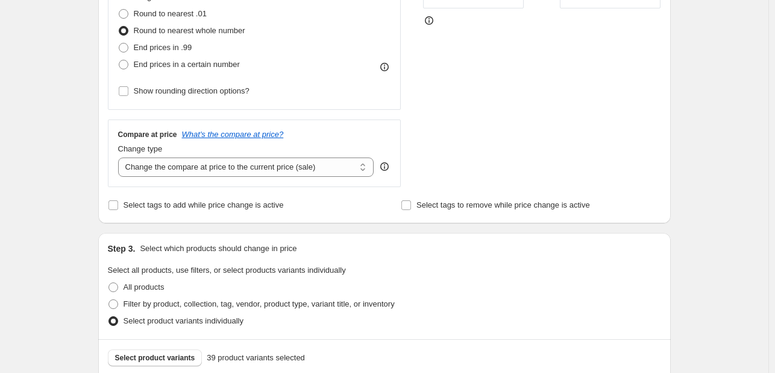
scroll to position [422, 0]
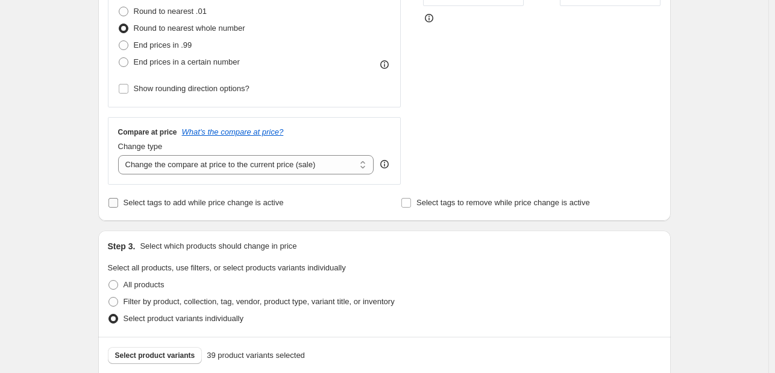
click at [221, 204] on span "Select tags to add while price change is active" at bounding box center [204, 202] width 160 height 9
click at [118, 204] on input "Select tags to add while price change is active" at bounding box center [114, 203] width 10 height 10
checkbox input "true"
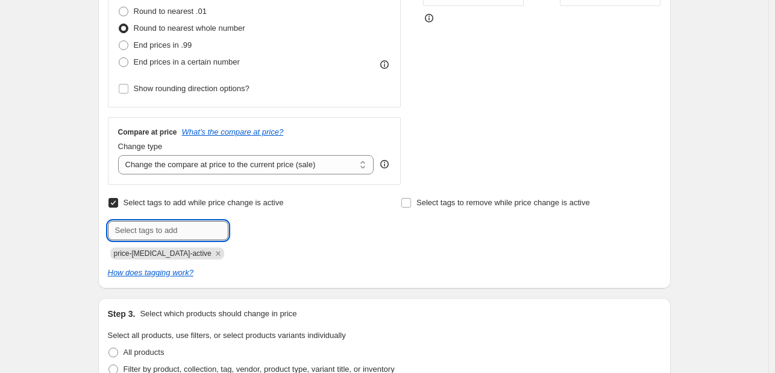
click at [209, 225] on input "text" at bounding box center [168, 230] width 121 height 19
type input "black"
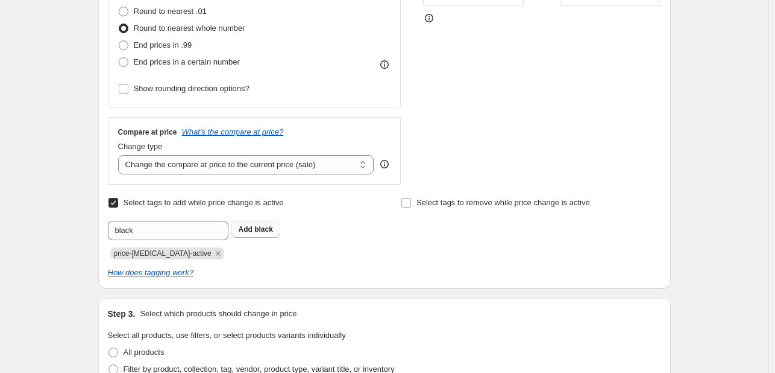
click at [269, 228] on span "black" at bounding box center [263, 229] width 19 height 8
click at [213, 250] on icon "Remove price-change-job-active" at bounding box center [218, 253] width 11 height 11
click at [422, 203] on span "Select tags to remove while price change is active" at bounding box center [504, 202] width 174 height 9
click at [411, 203] on input "Select tags to remove while price change is active" at bounding box center [407, 203] width 10 height 10
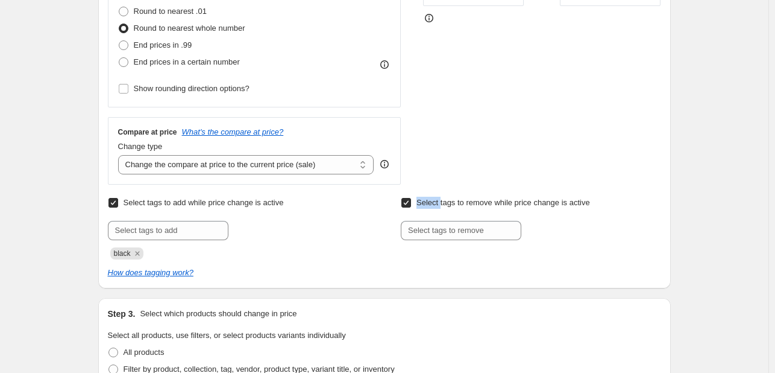
click at [422, 203] on span "Select tags to remove while price change is active" at bounding box center [504, 202] width 174 height 9
click at [411, 203] on input "Select tags to remove while price change is active" at bounding box center [407, 203] width 10 height 10
checkbox input "false"
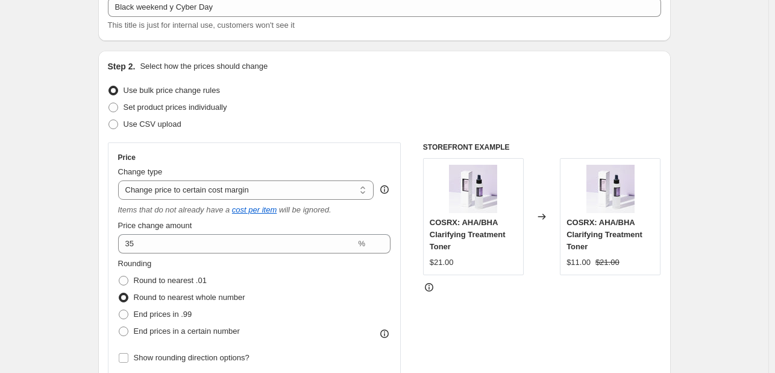
scroll to position [603, 0]
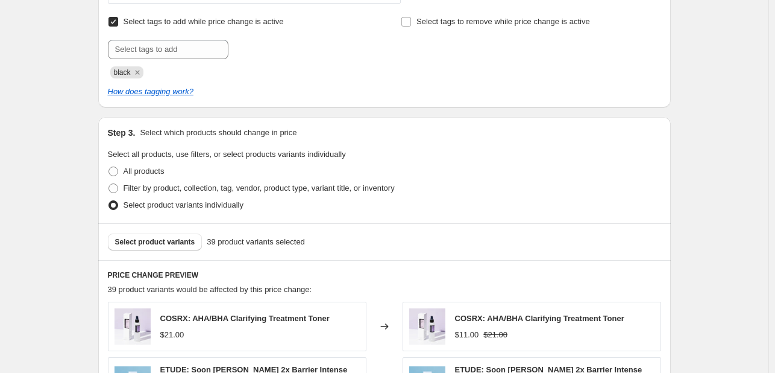
click at [543, 90] on div "How does tagging work?" at bounding box center [384, 92] width 553 height 12
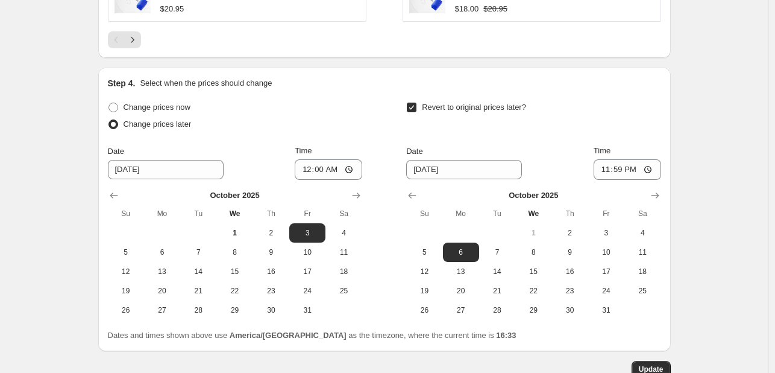
scroll to position [1235, 0]
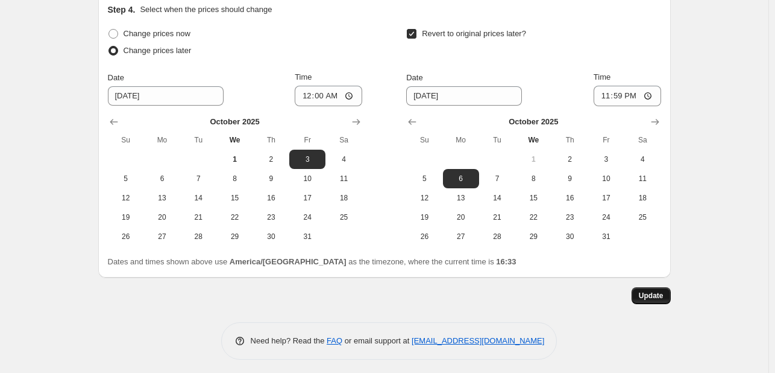
click at [654, 291] on span "Update" at bounding box center [651, 296] width 25 height 10
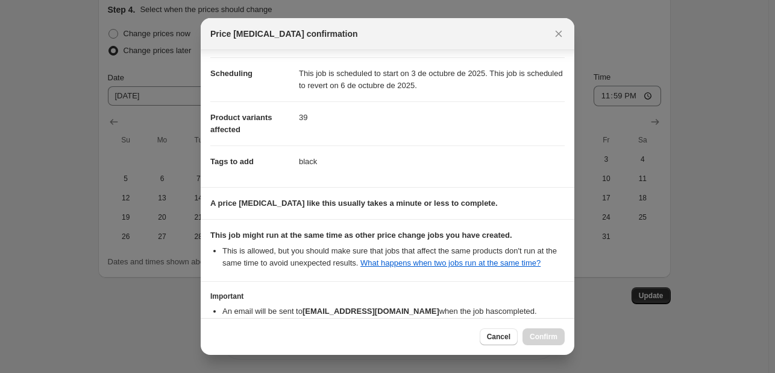
scroll to position [163, 0]
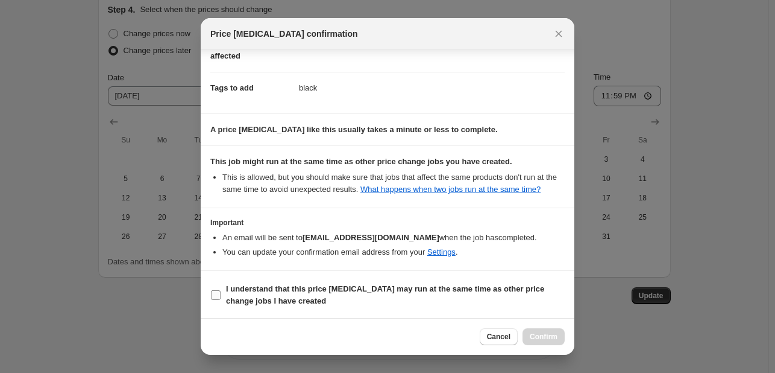
click at [383, 286] on b "I understand that this price [MEDICAL_DATA] may run at the same time as other p…" at bounding box center [385, 294] width 318 height 21
click at [221, 290] on input "I understand that this price [MEDICAL_DATA] may run at the same time as other p…" at bounding box center [216, 295] width 10 height 10
checkbox input "true"
click at [540, 332] on span "Confirm" at bounding box center [544, 337] width 28 height 10
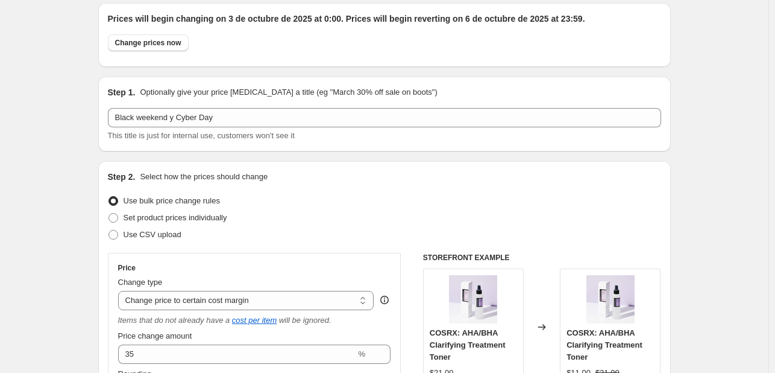
scroll to position [0, 0]
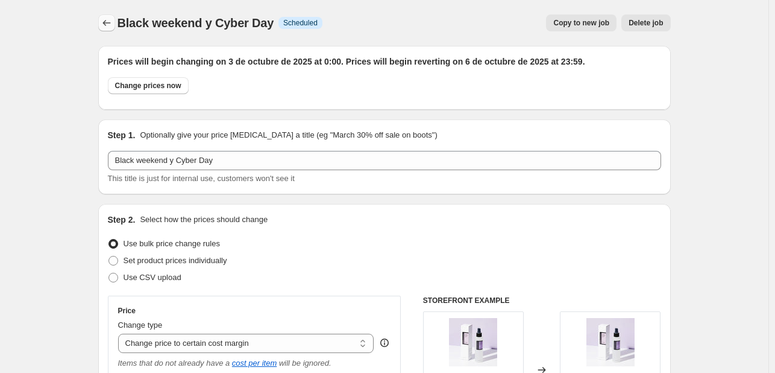
click at [106, 16] on button "Price change jobs" at bounding box center [106, 22] width 17 height 17
